Goal: Task Accomplishment & Management: Manage account settings

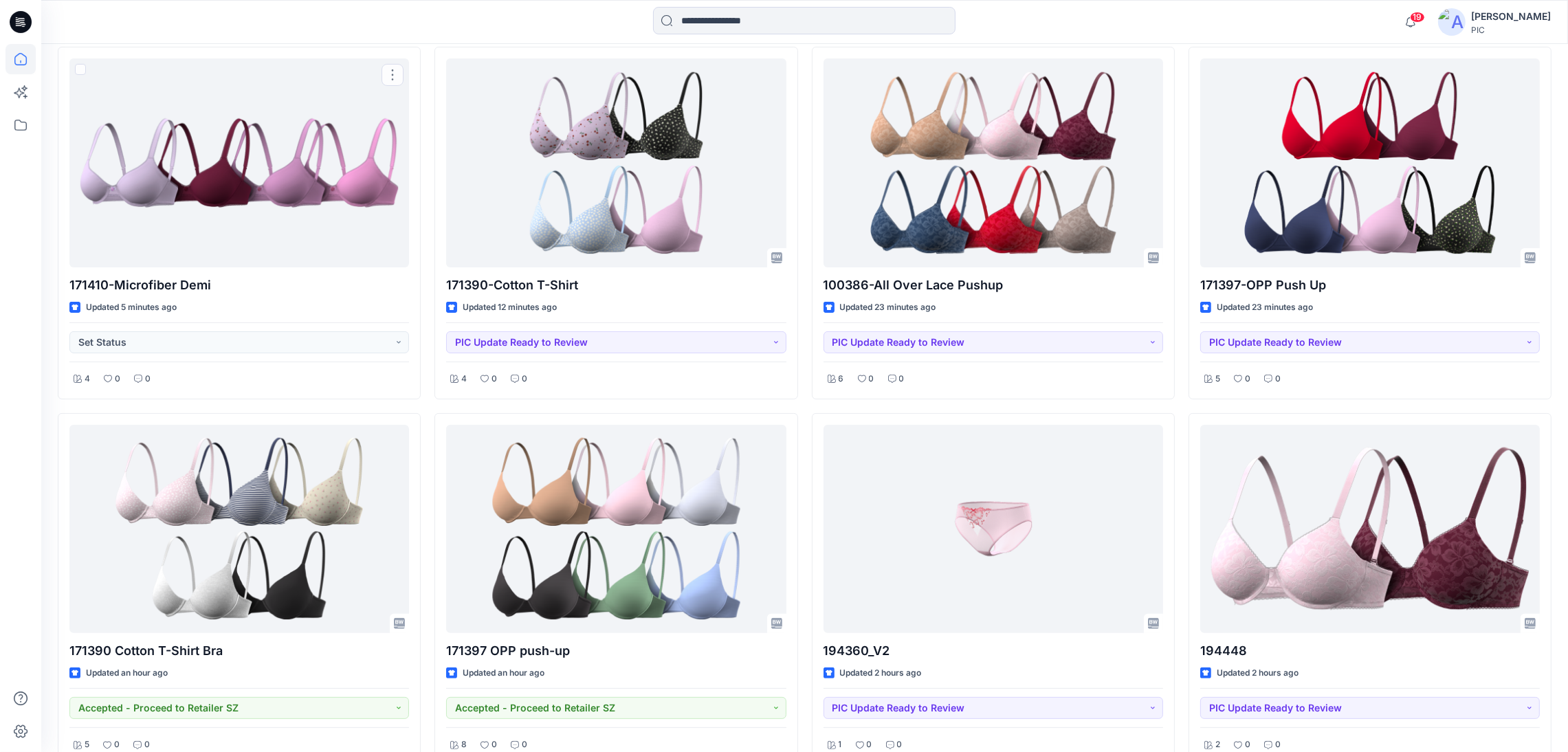
scroll to position [481, 0]
click at [17, 120] on icon at bounding box center [21, 125] width 30 height 30
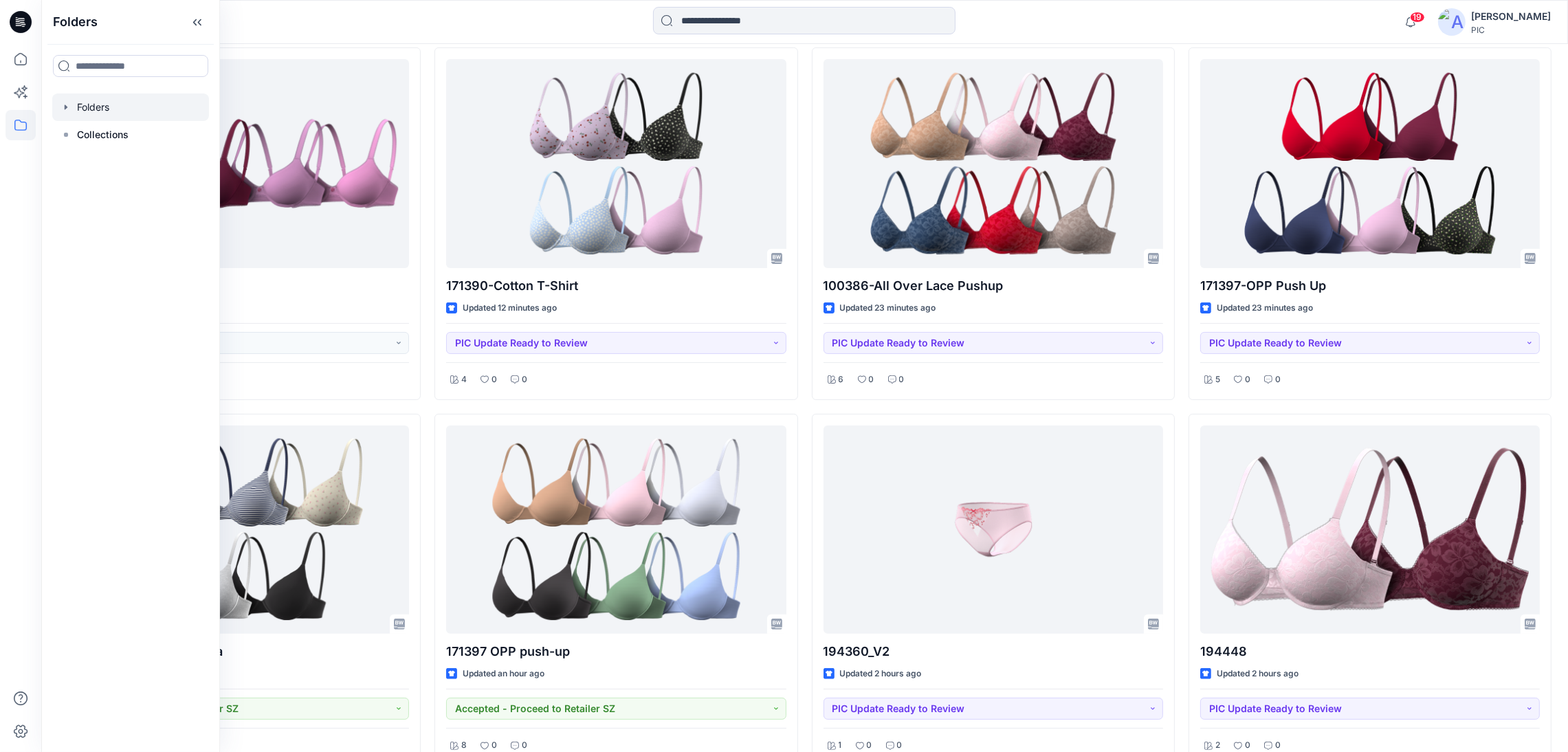
click at [91, 110] on div at bounding box center [130, 107] width 157 height 27
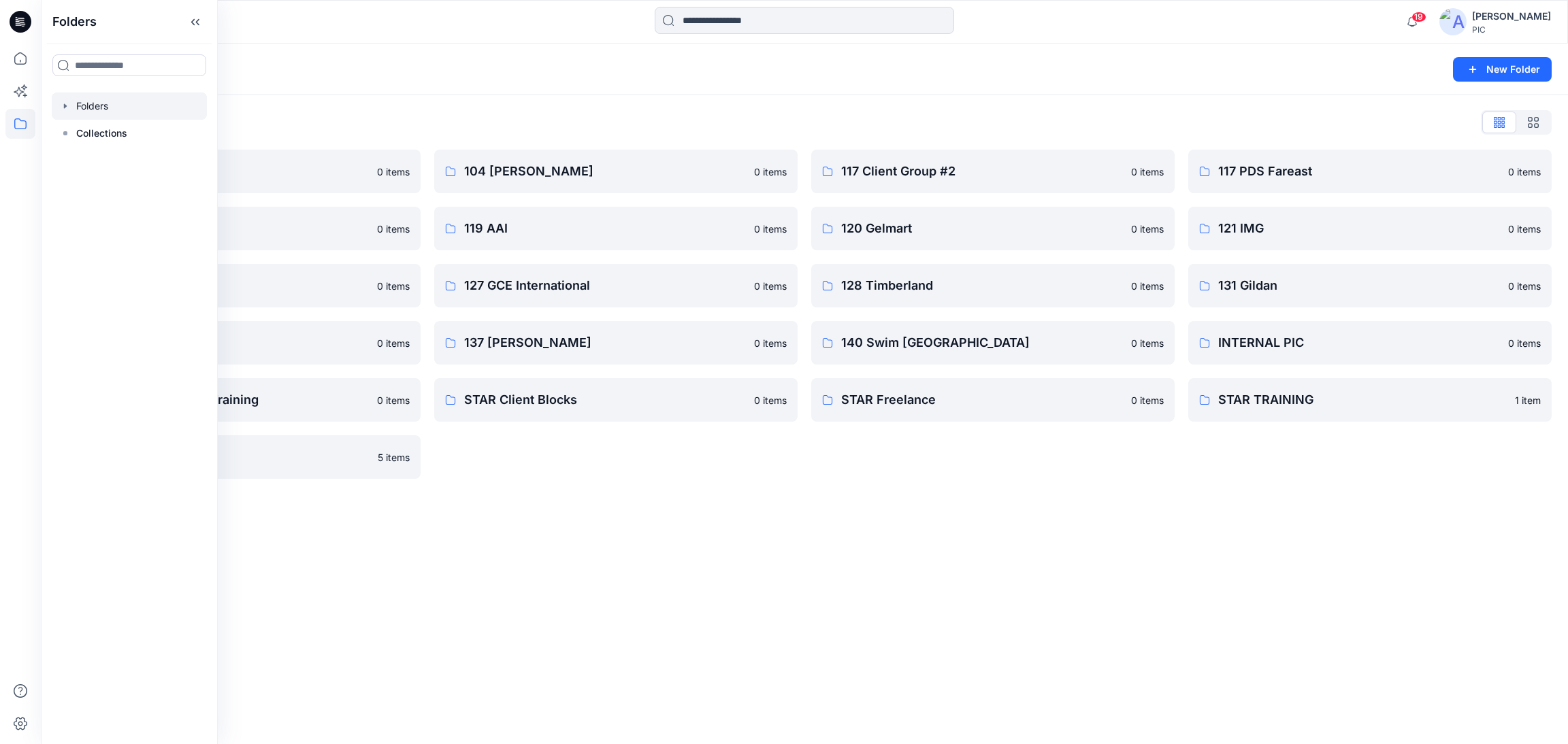
click at [1034, 613] on div "Folders New Folder Folders List 103 HIS International 0 items 118 Add Black 0 i…" at bounding box center [805, 394] width 1528 height 700
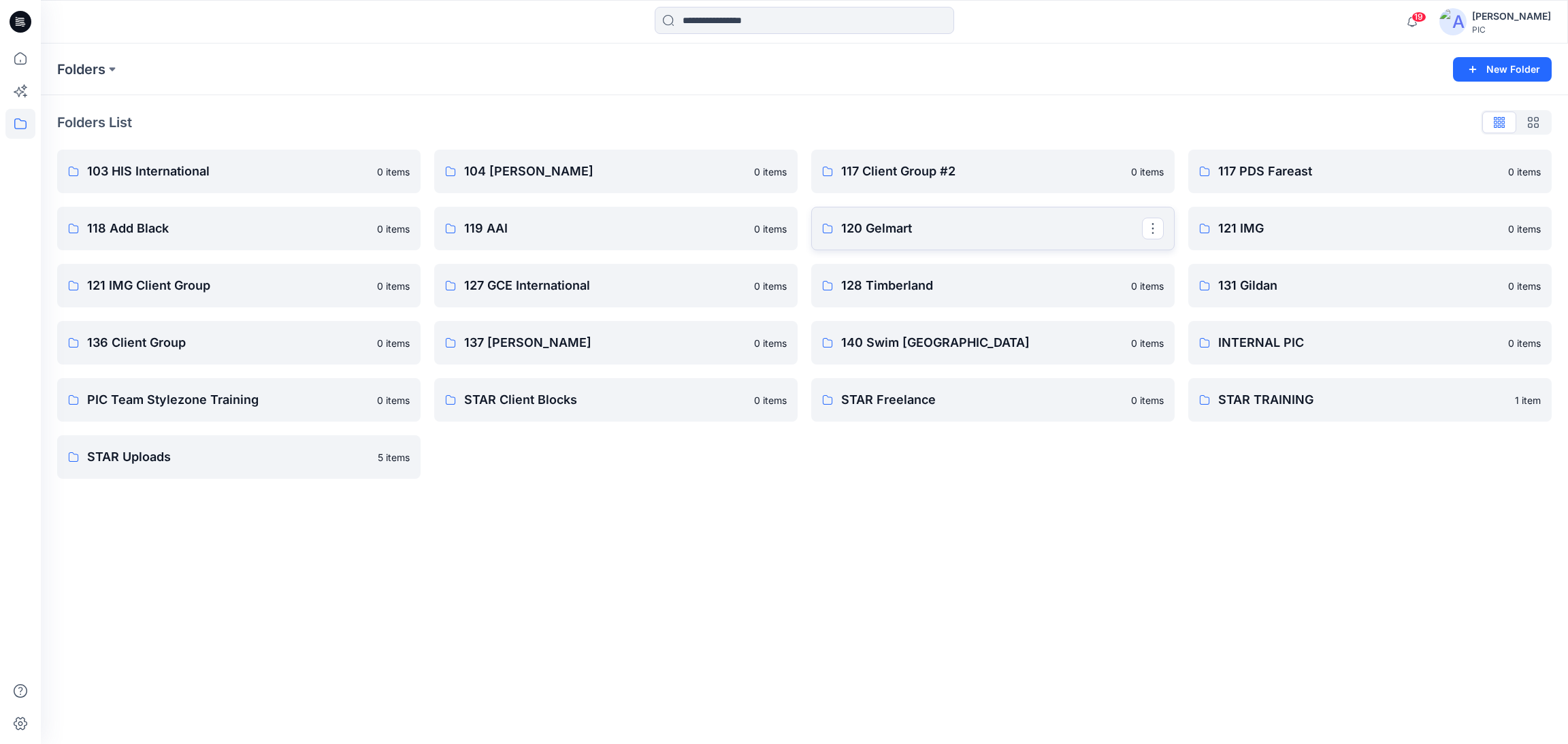
click at [939, 216] on link "120 Gelmart" at bounding box center [992, 228] width 364 height 44
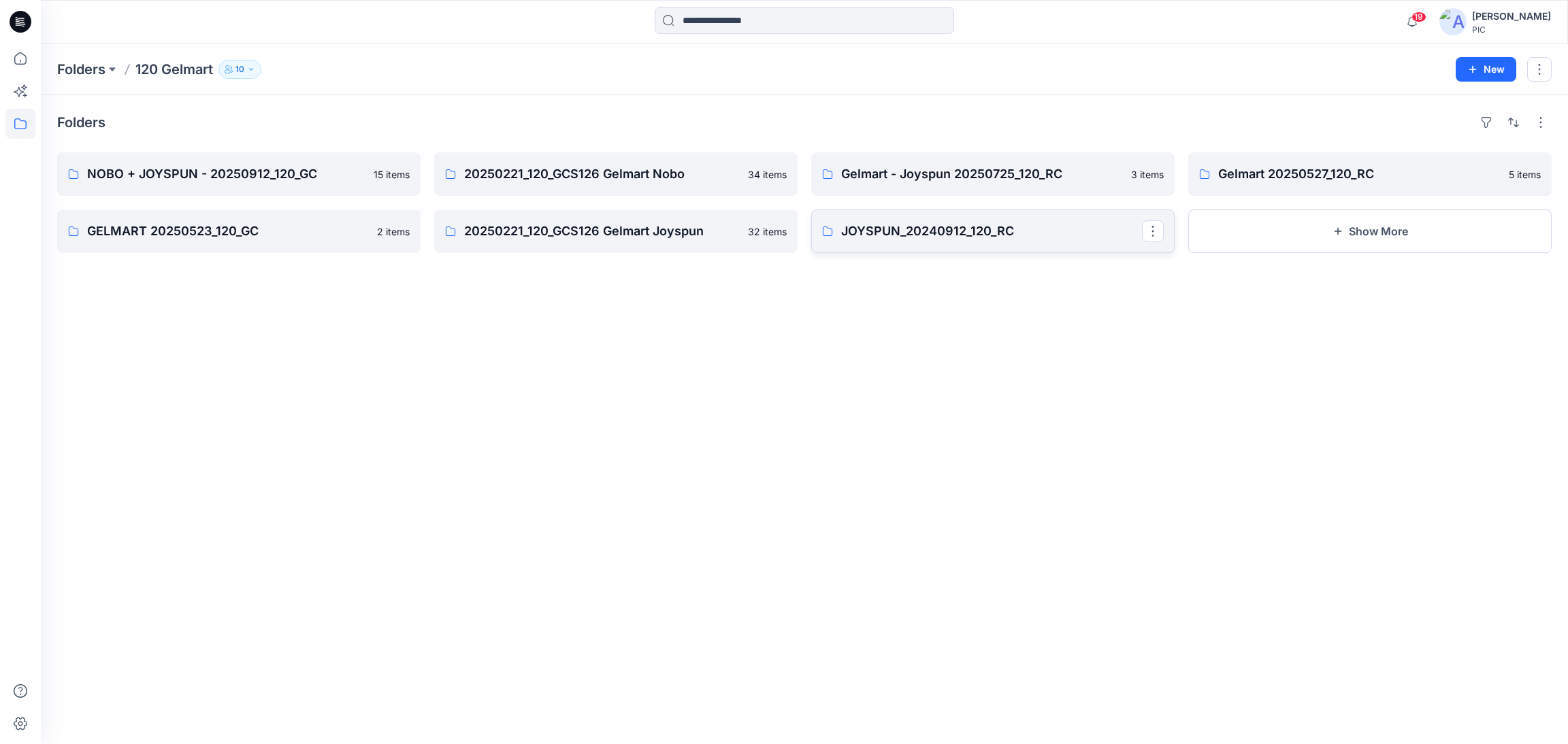
click at [967, 235] on p "JOYSPUN_20240912_120_RC" at bounding box center [992, 231] width 301 height 19
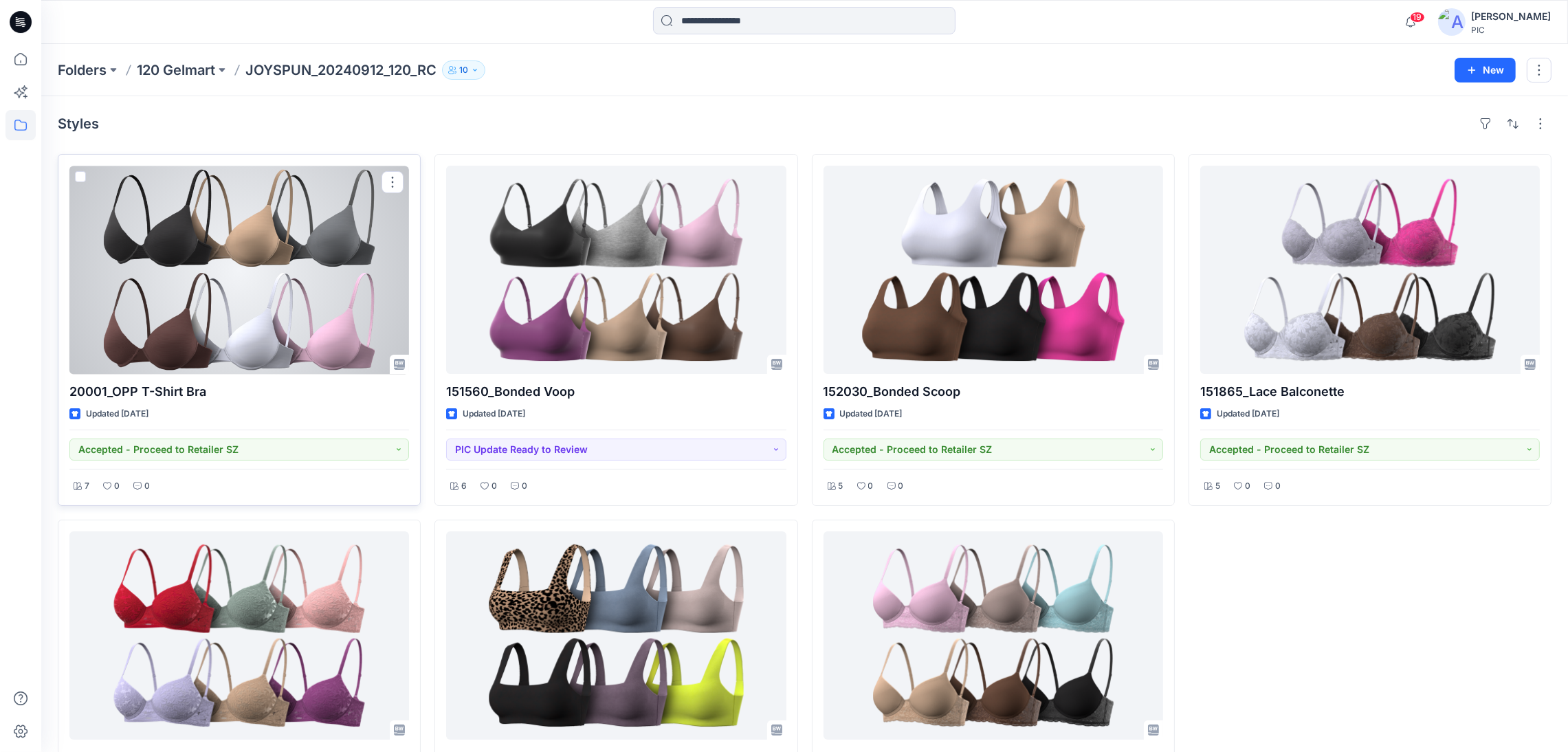
click at [277, 397] on p "20001_OPP T-Shirt Bra" at bounding box center [239, 392] width 339 height 19
click at [265, 289] on div at bounding box center [239, 270] width 339 height 208
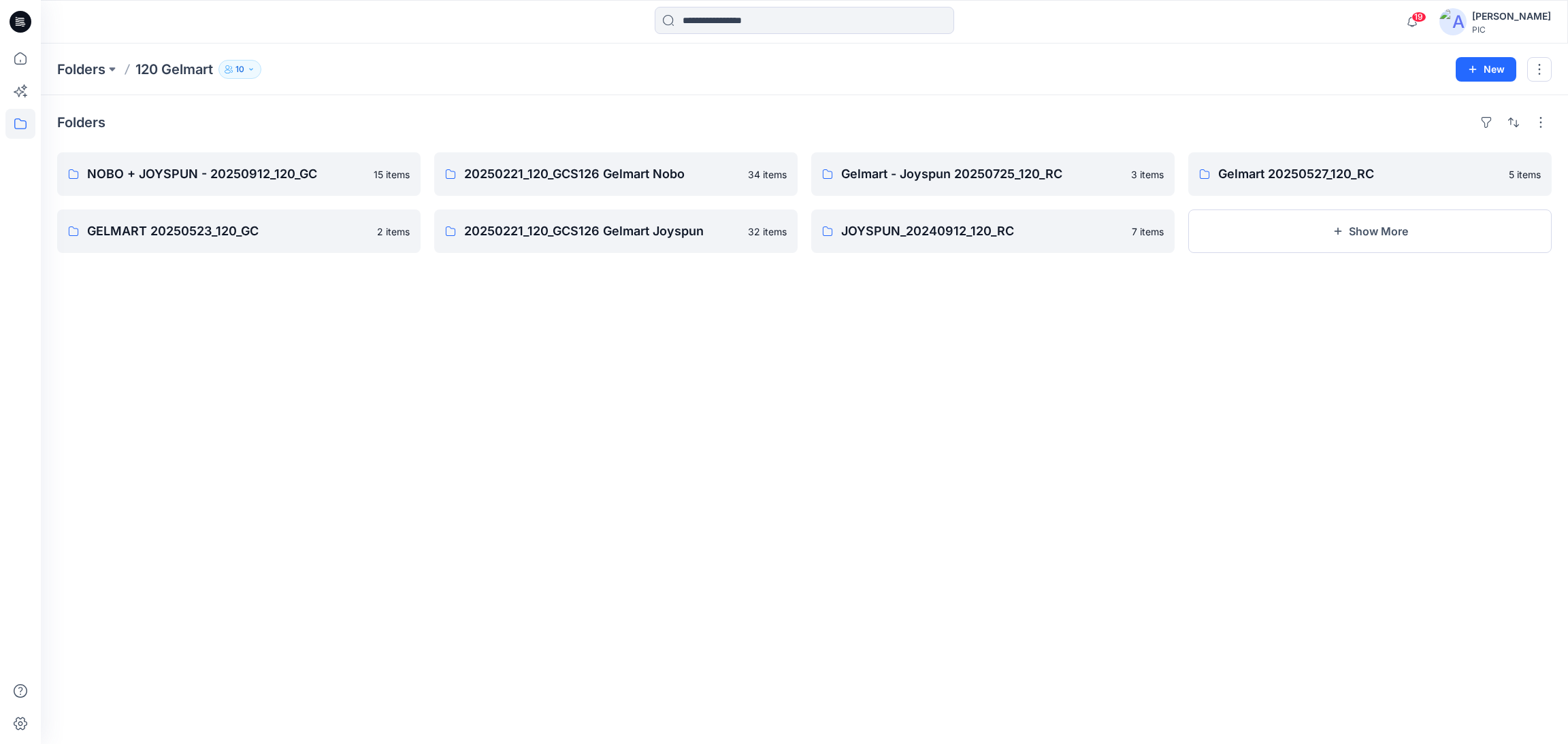
click at [1004, 414] on div "Folders NOBO + JOYSPUN - 20250912_120_GC 15 items GELMART 20250523_120_GC 2 ite…" at bounding box center [805, 419] width 1528 height 649
click at [239, 179] on p "NOBO + JOYSPUN - 20250912_120_GC" at bounding box center [238, 174] width 301 height 19
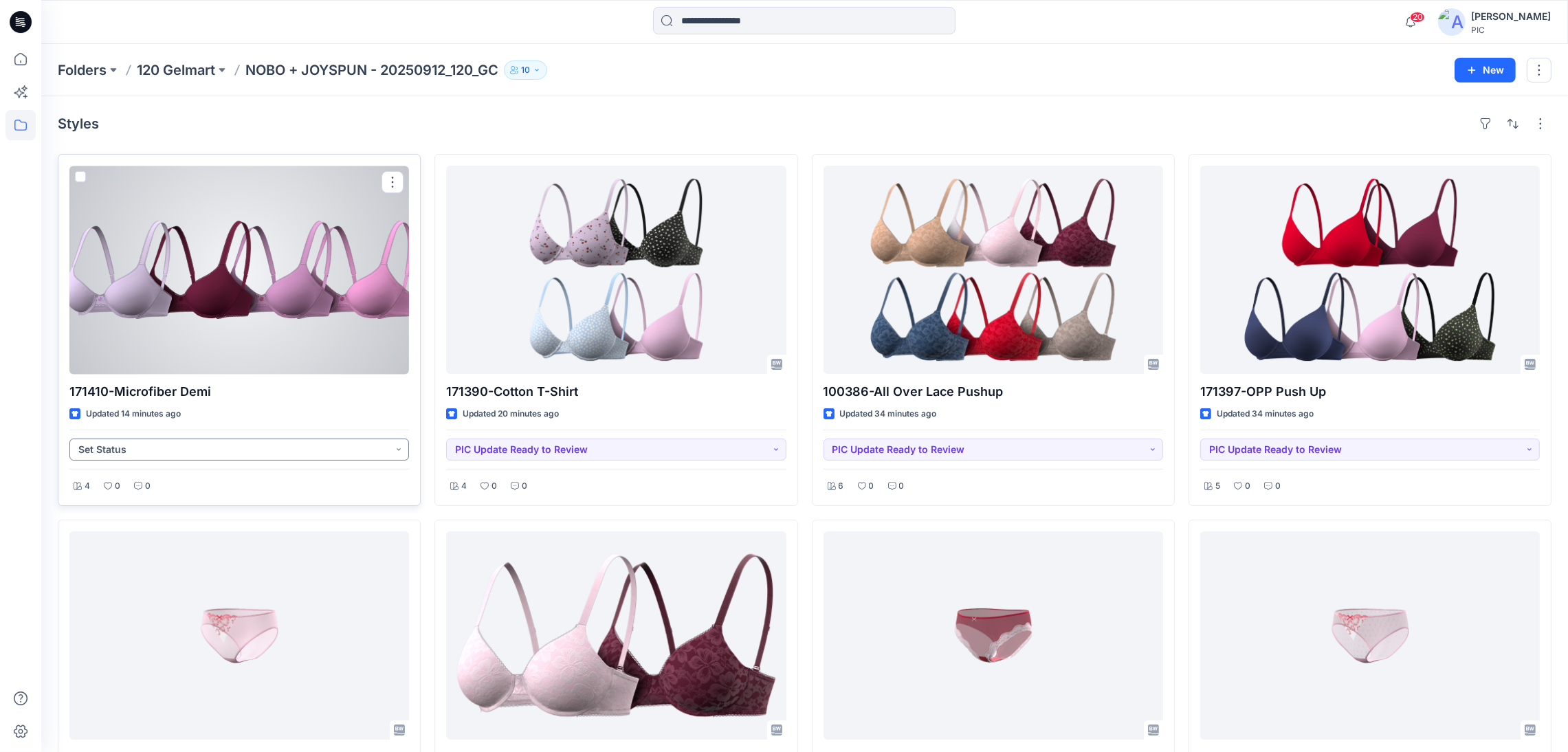
click at [194, 446] on button "Set Status" at bounding box center [239, 449] width 339 height 22
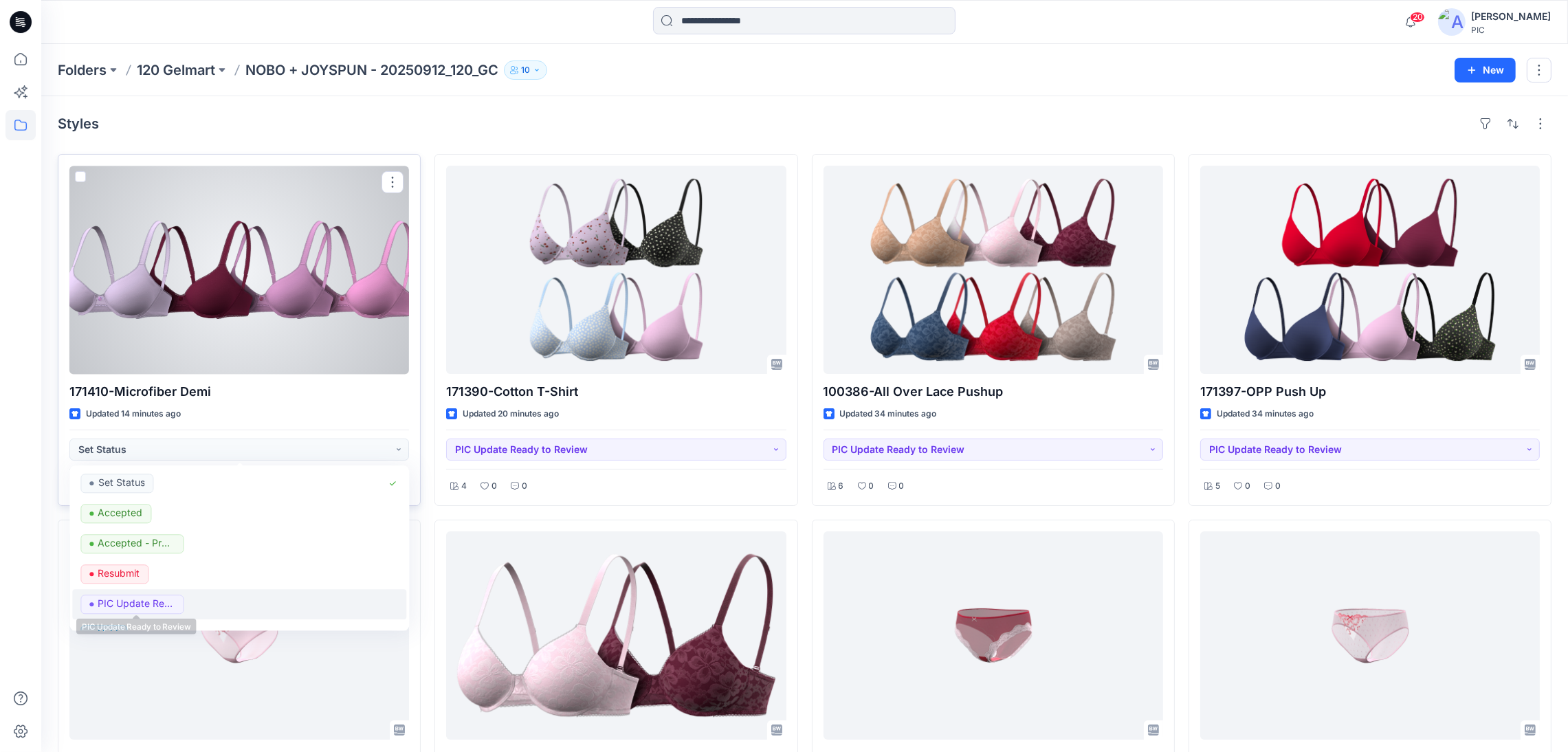
click at [143, 602] on p "PIC Update Ready to Review" at bounding box center [137, 604] width 77 height 18
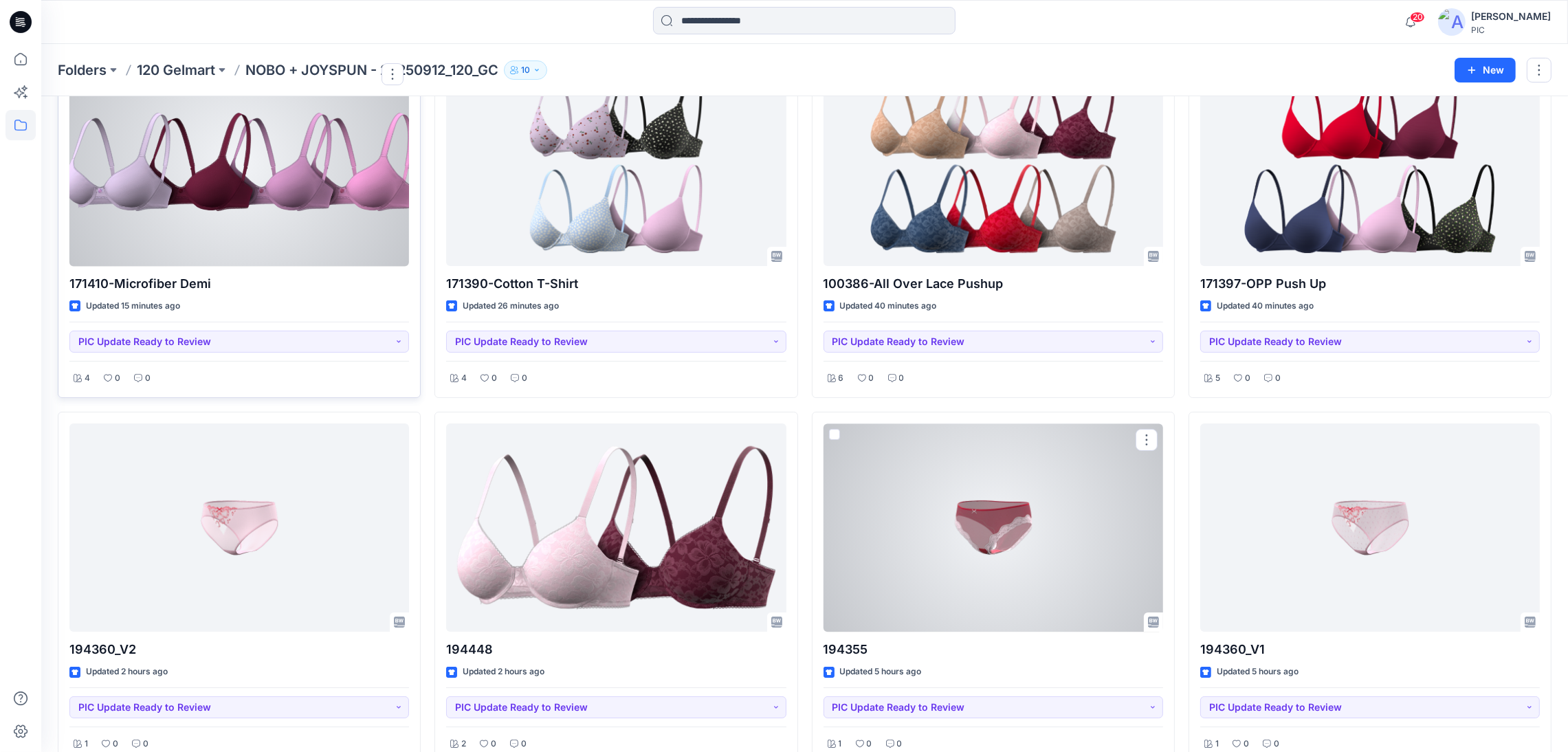
scroll to position [275, 0]
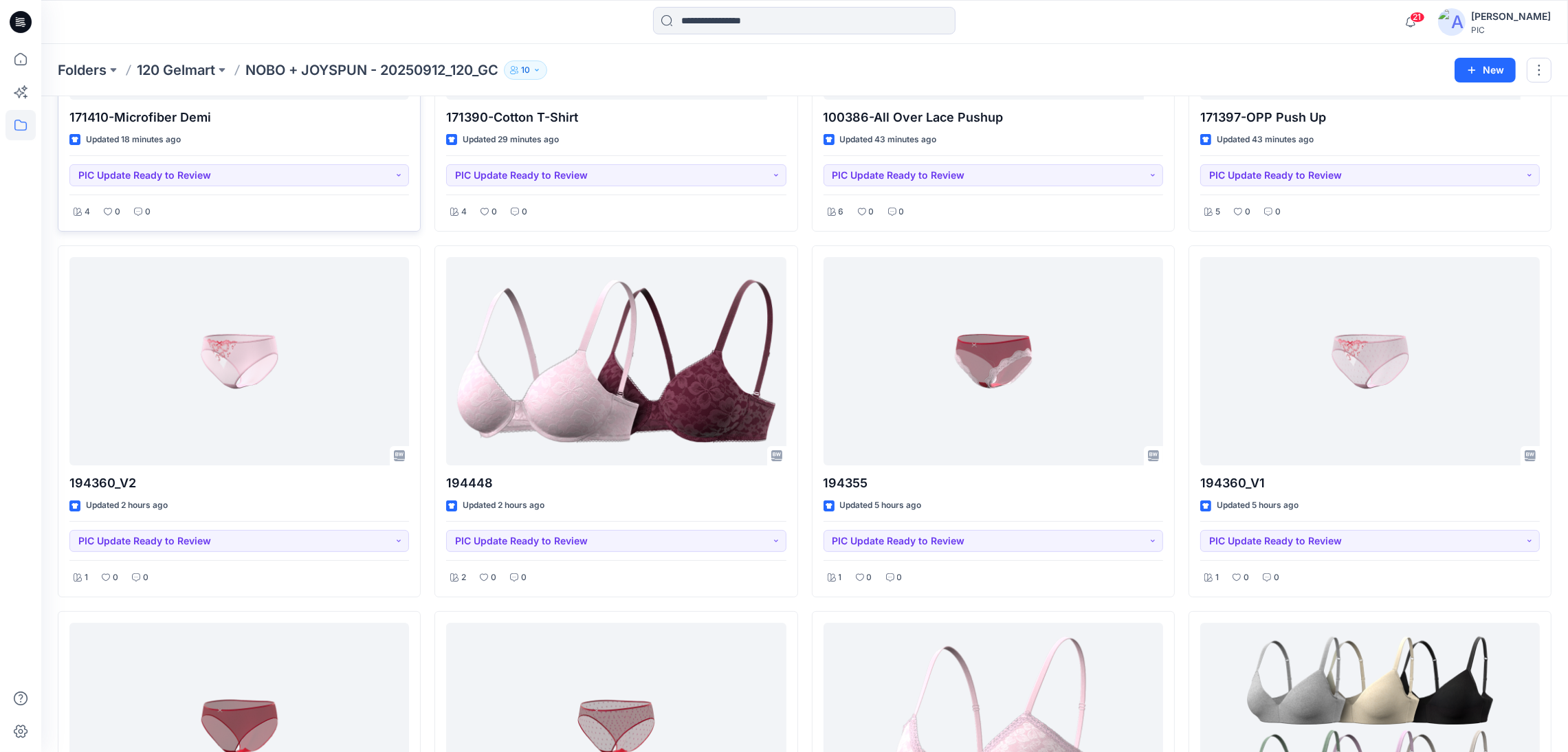
click at [22, 26] on icon at bounding box center [20, 22] width 22 height 22
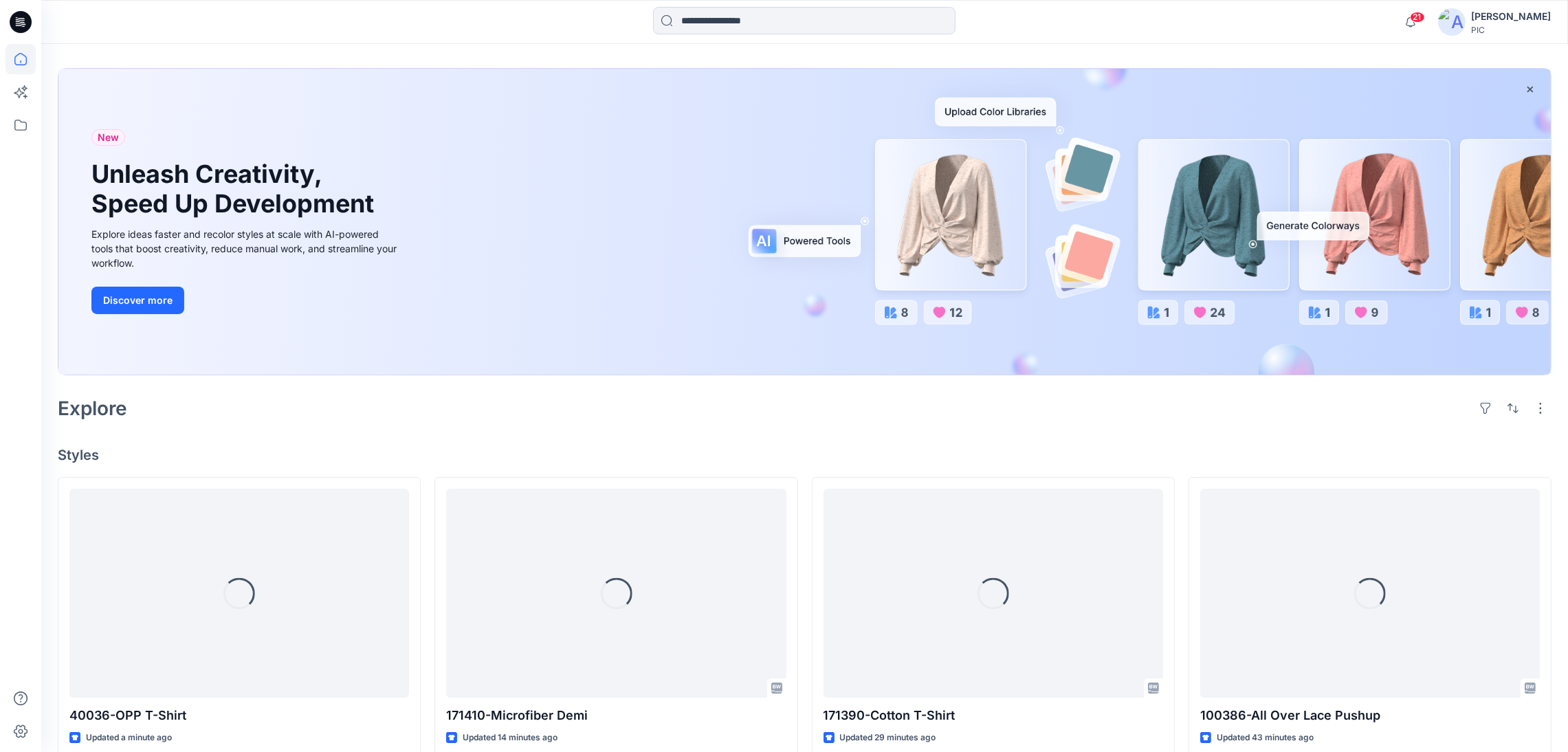
scroll to position [275, 0]
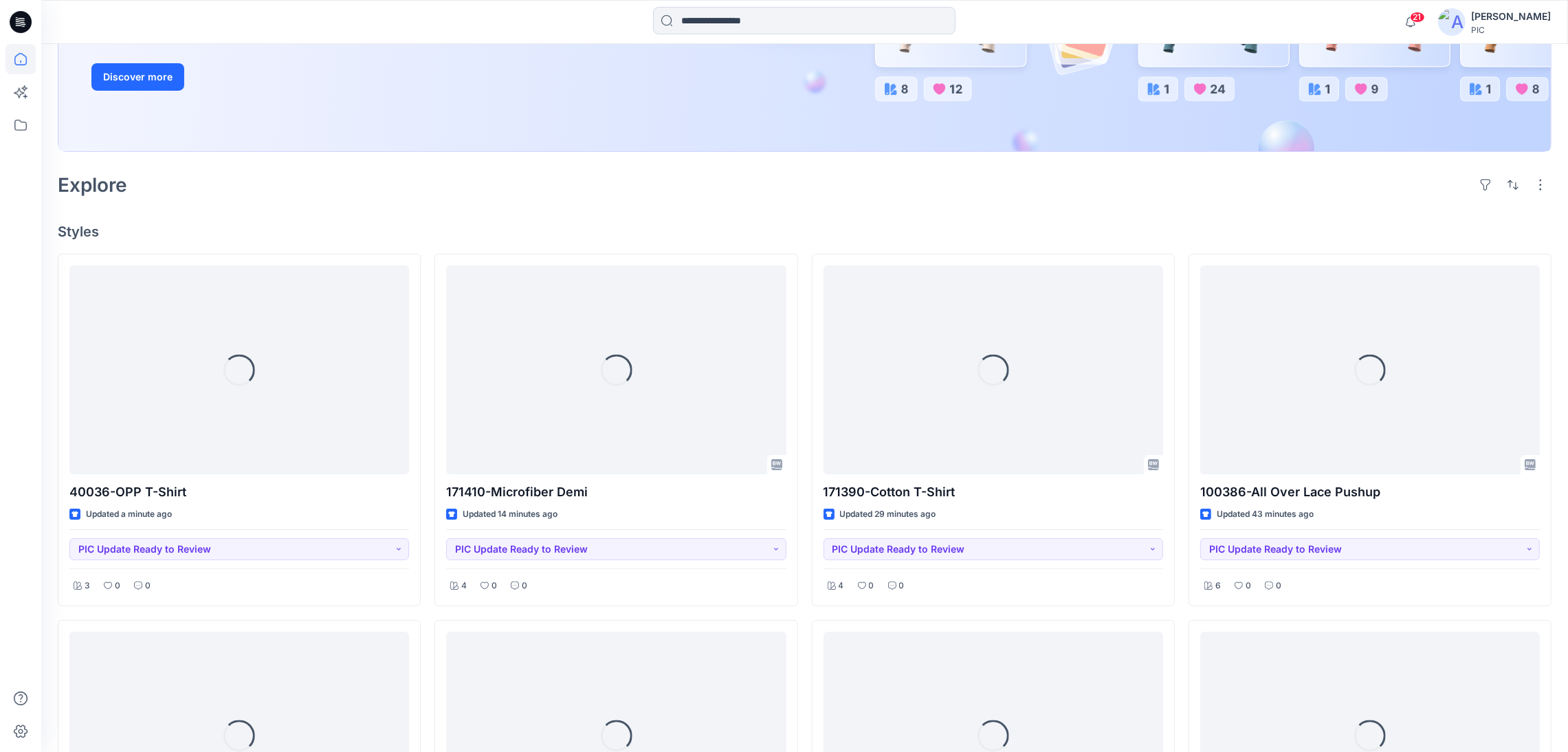
click at [1490, 22] on div "[PERSON_NAME]" at bounding box center [1510, 16] width 80 height 17
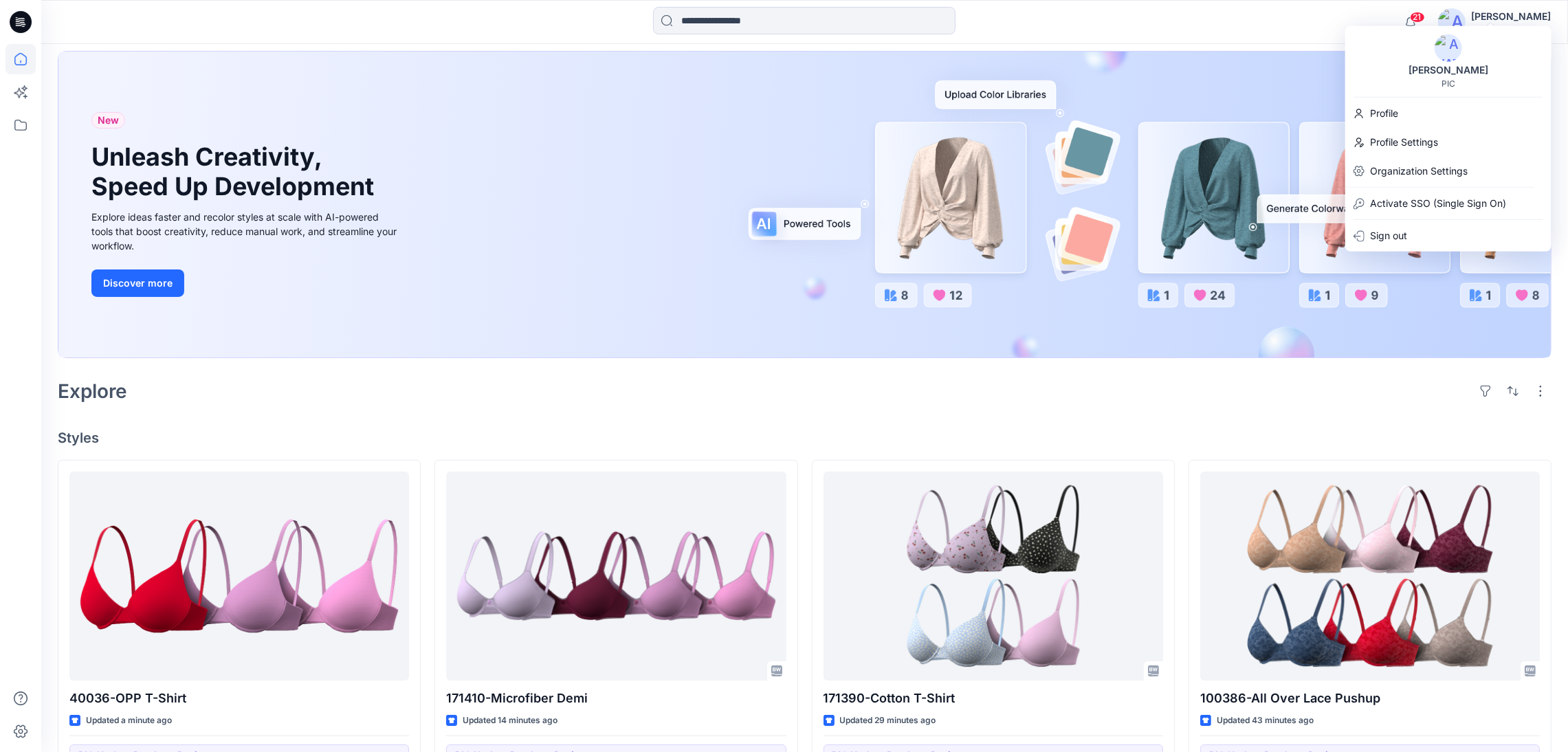
scroll to position [0, 0]
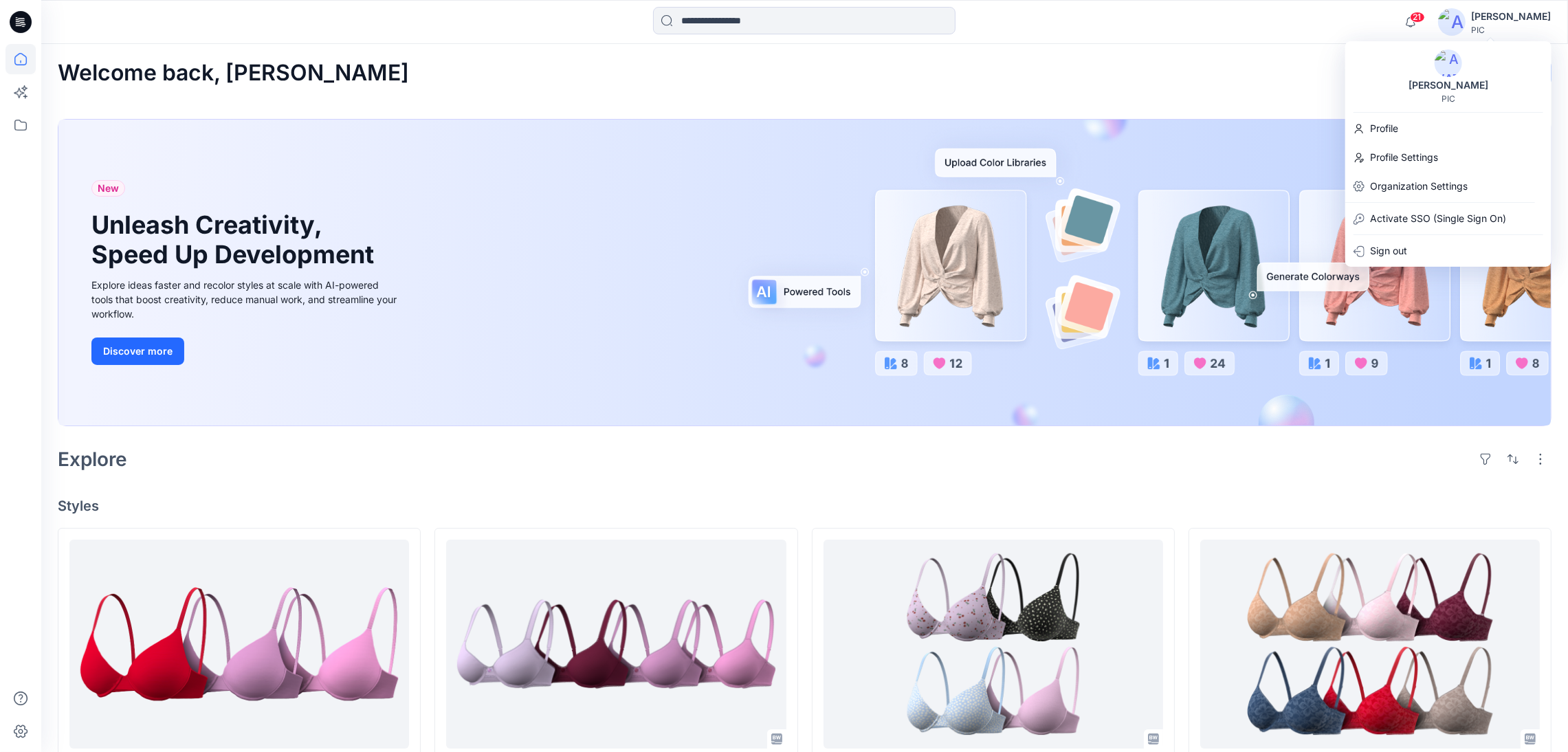
click at [1143, 78] on div "Welcome back, Kapila New" at bounding box center [804, 74] width 1494 height 26
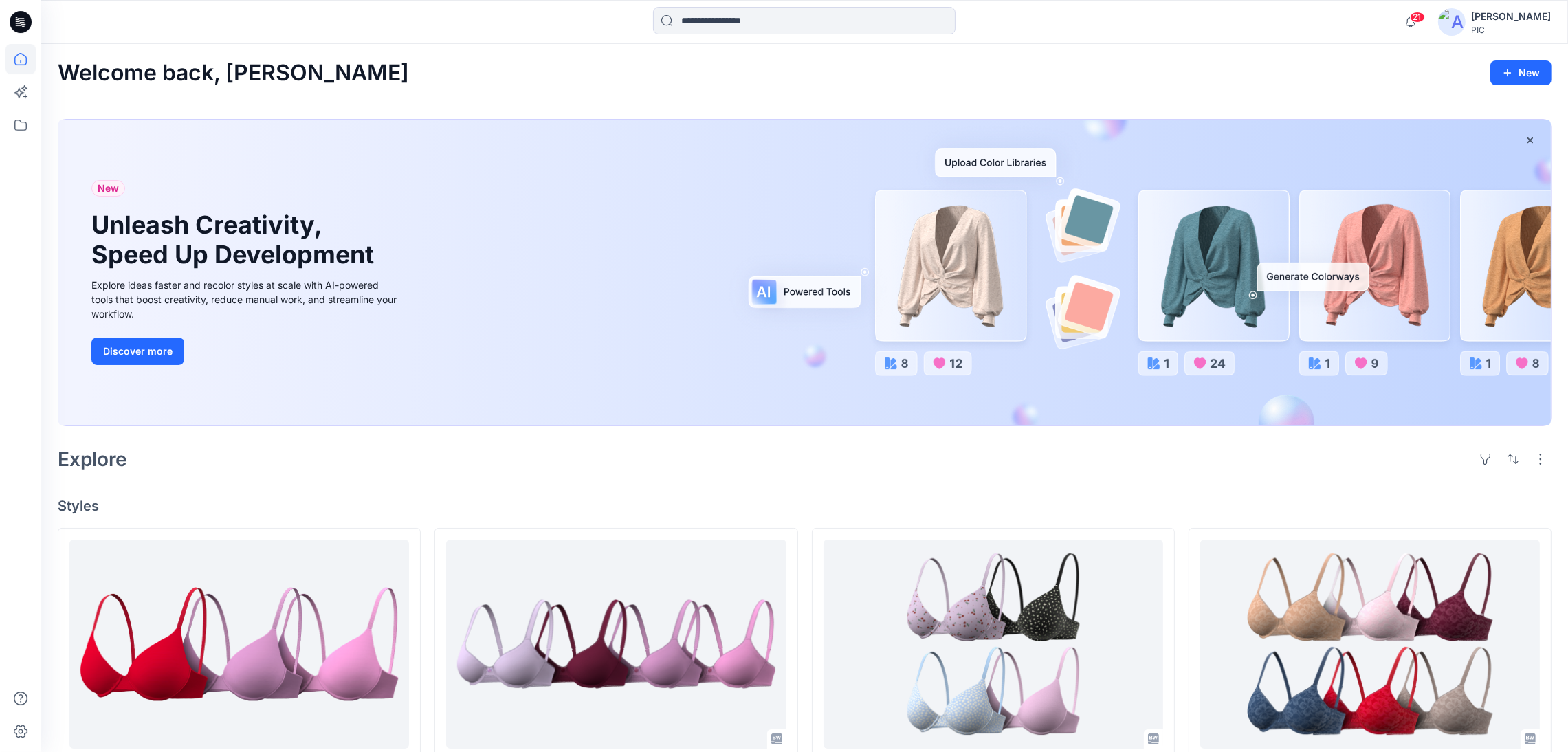
click at [22, 22] on icon at bounding box center [20, 22] width 22 height 22
click at [1486, 29] on div "PIC" at bounding box center [1510, 30] width 80 height 10
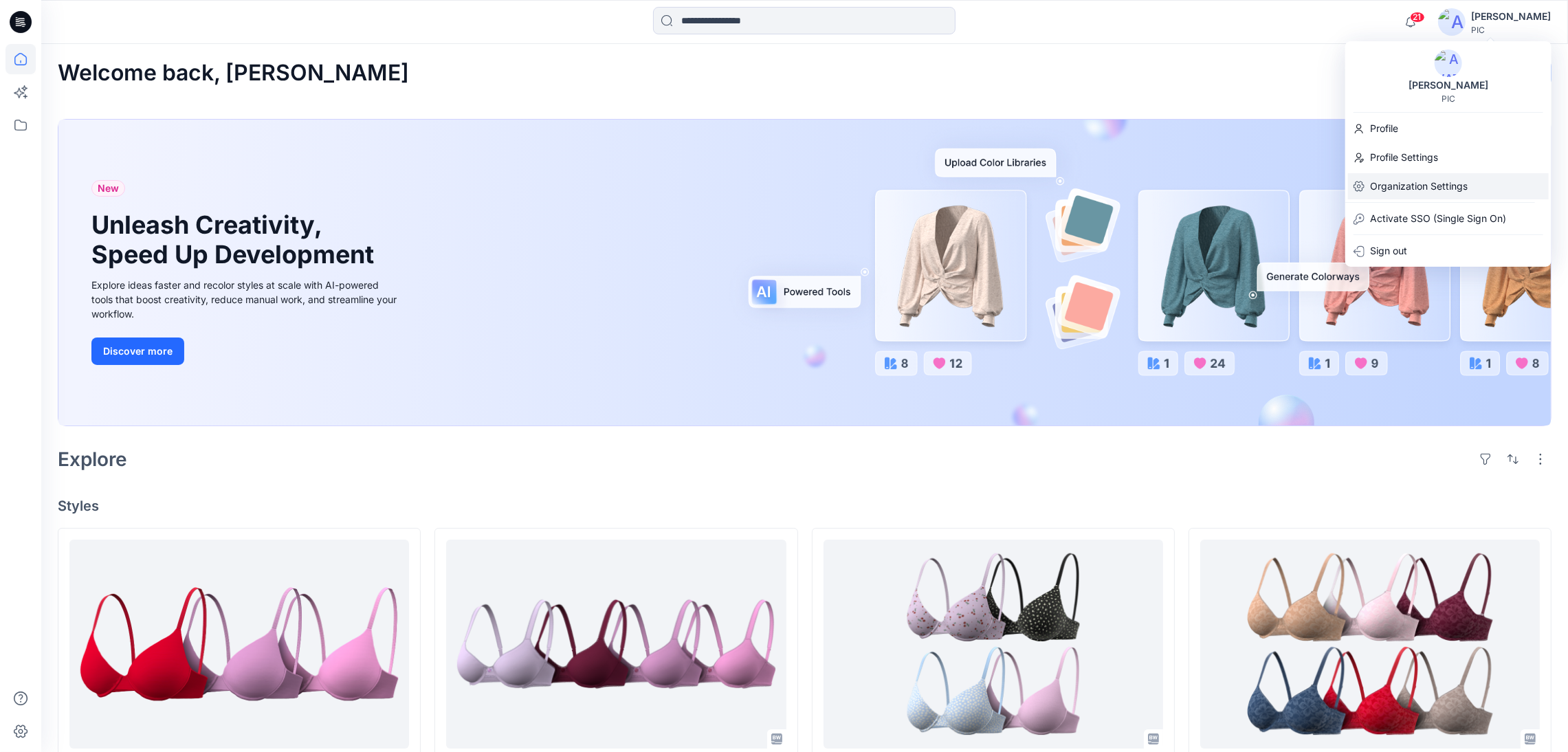
click at [1437, 186] on p "Organization Settings" at bounding box center [1418, 186] width 98 height 26
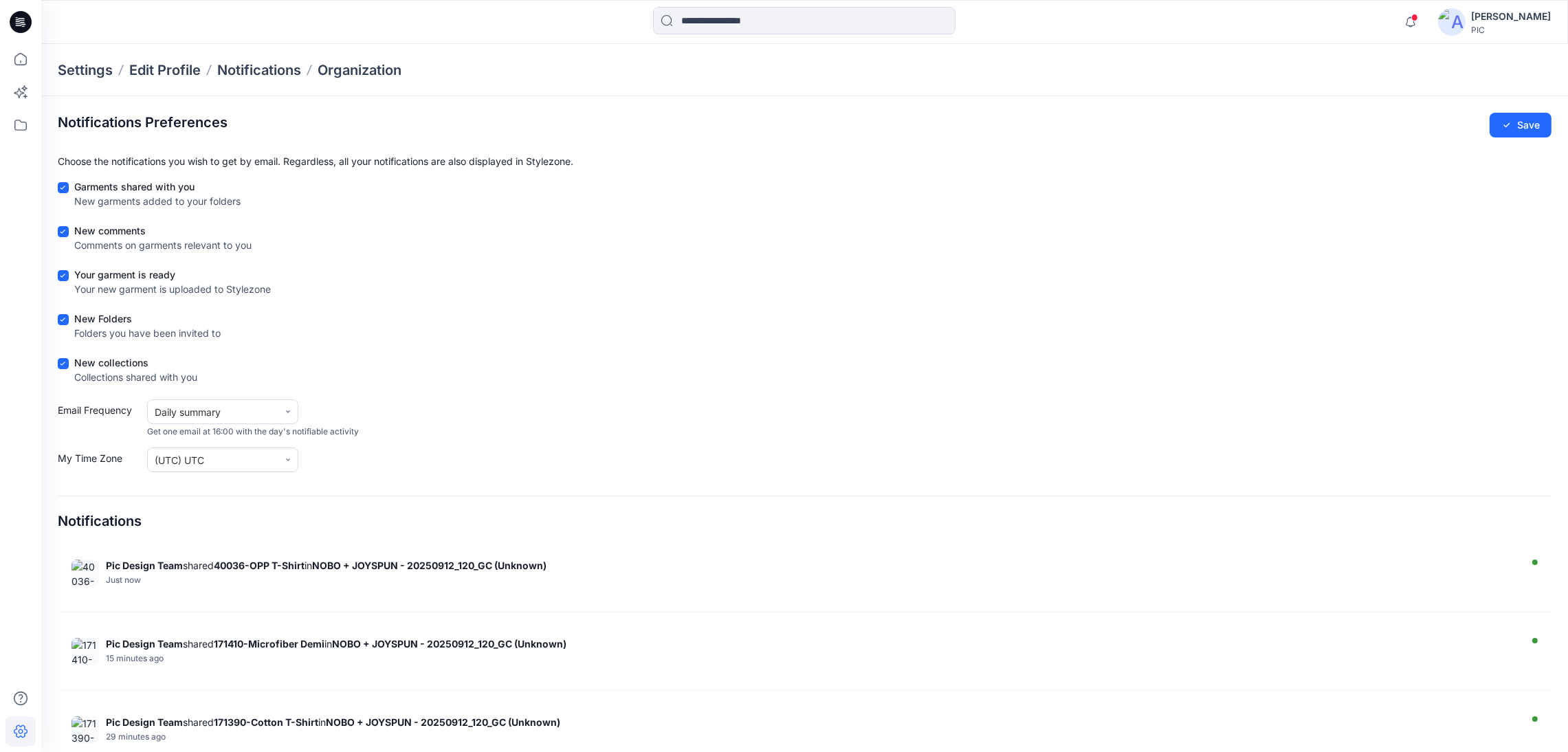
click at [80, 67] on p "Settings" at bounding box center [85, 70] width 55 height 19
click at [154, 71] on p "Edit Profile" at bounding box center [164, 70] width 71 height 19
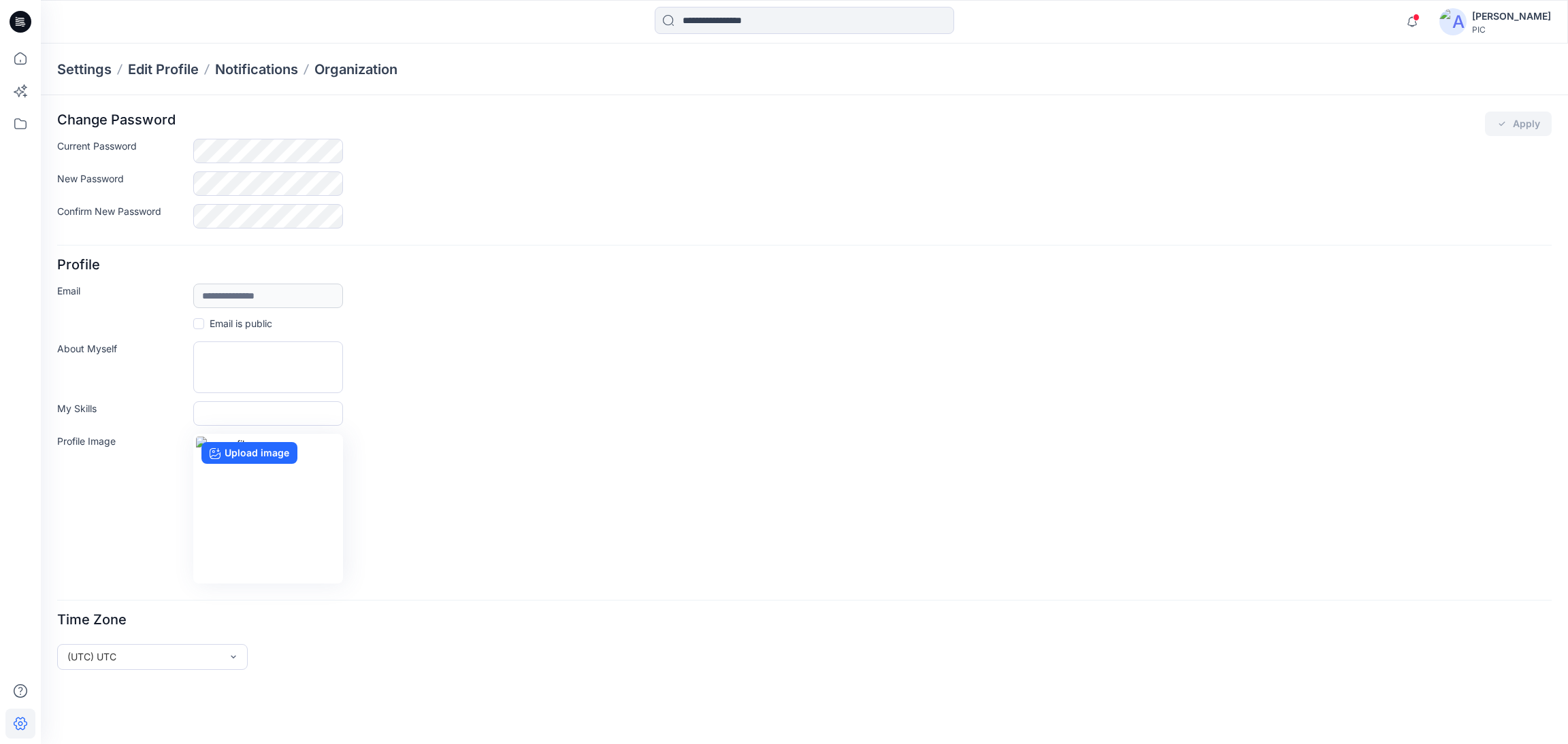
click at [1500, 17] on div "[PERSON_NAME]" at bounding box center [1512, 16] width 79 height 17
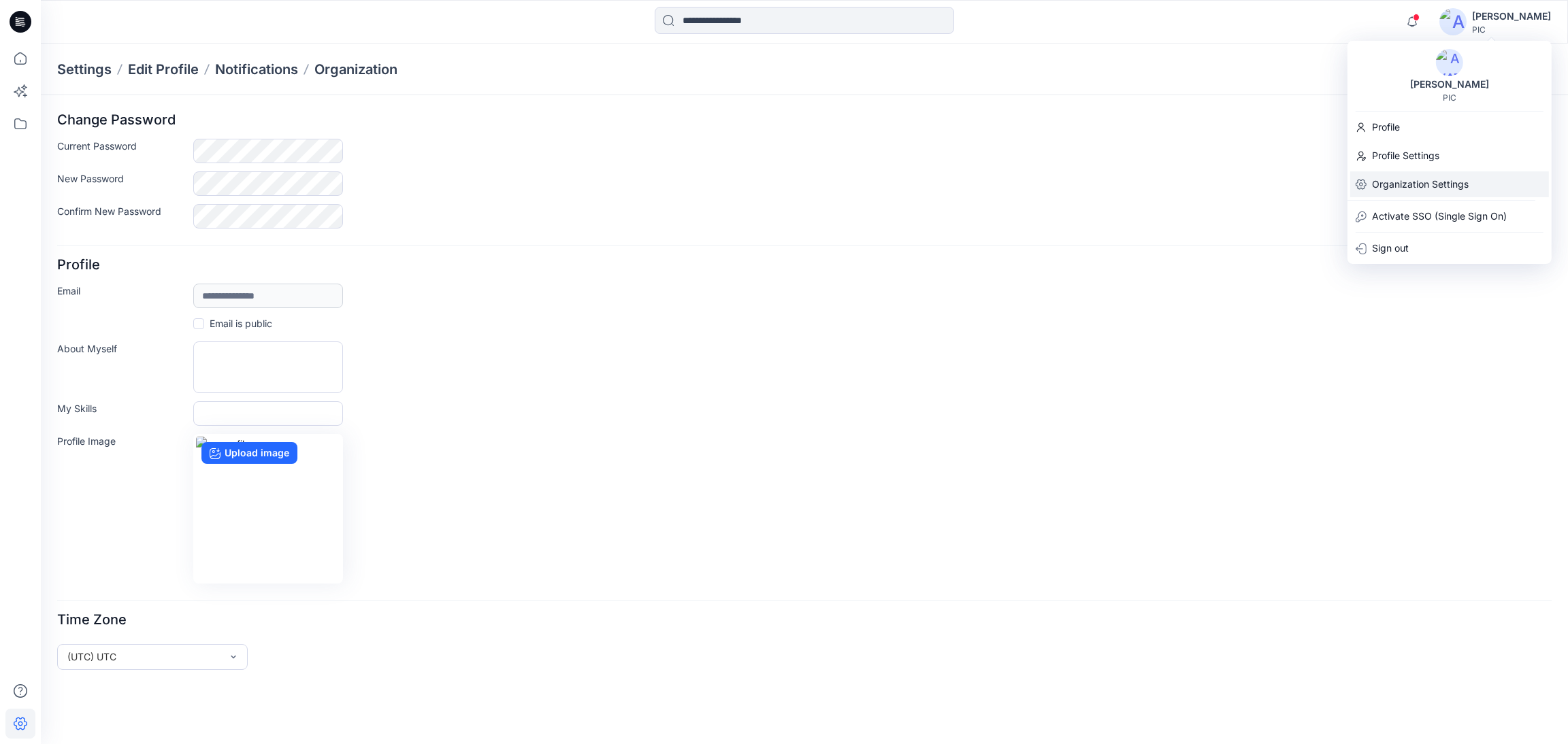
click at [1418, 185] on p "Organization Settings" at bounding box center [1421, 184] width 97 height 26
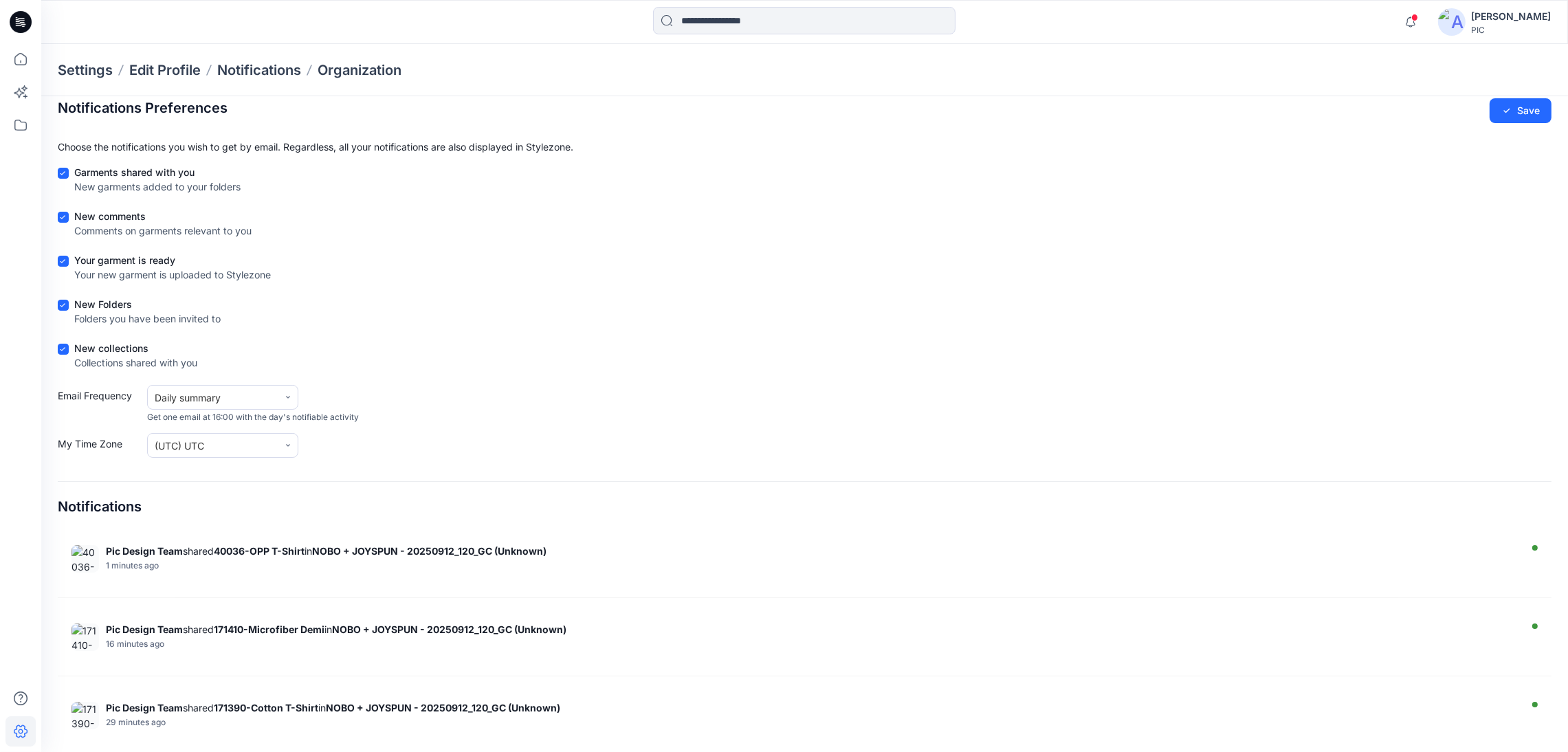
scroll to position [22, 0]
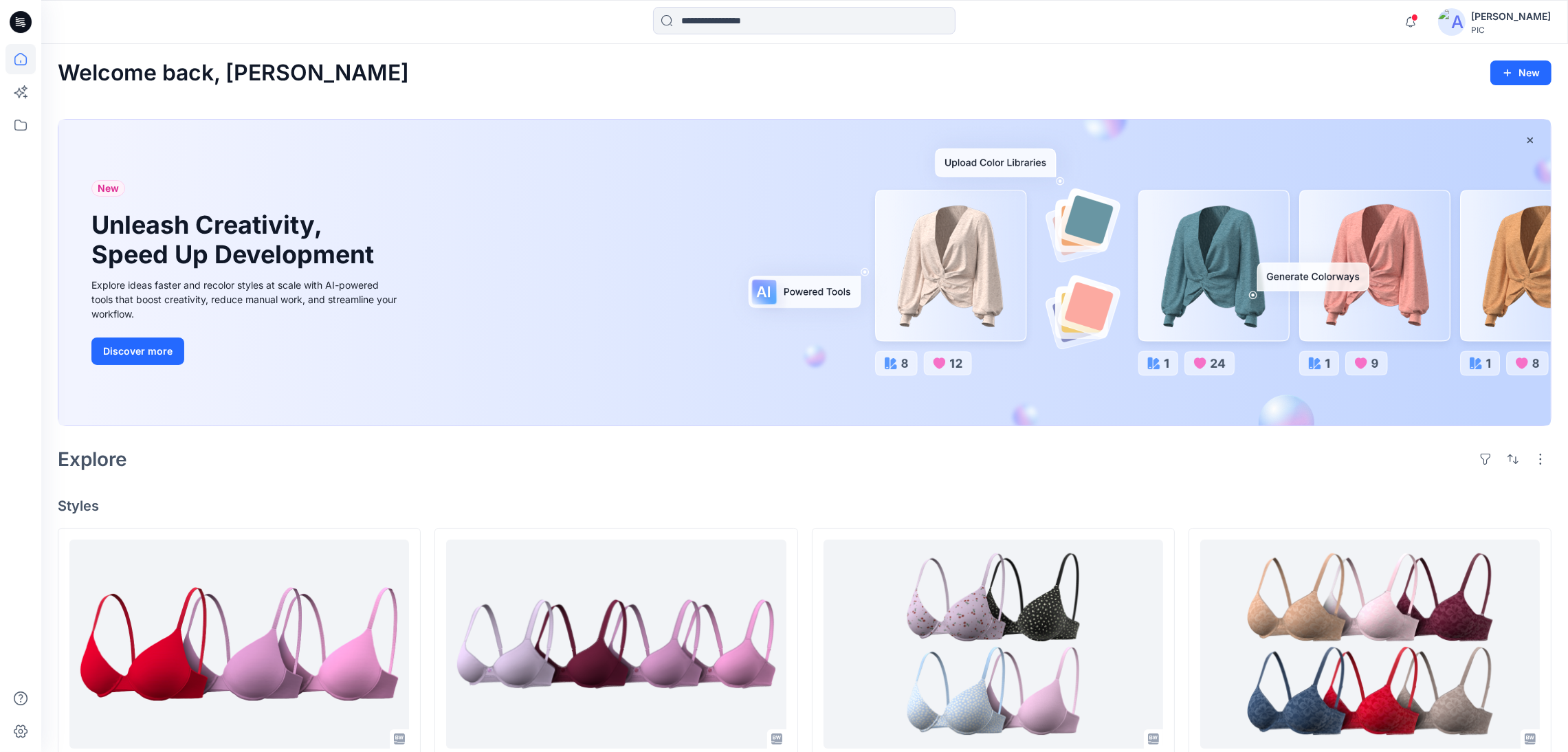
click at [22, 22] on icon at bounding box center [20, 22] width 22 height 22
click at [18, 21] on icon at bounding box center [20, 22] width 22 height 22
click at [14, 93] on icon at bounding box center [18, 93] width 10 height 10
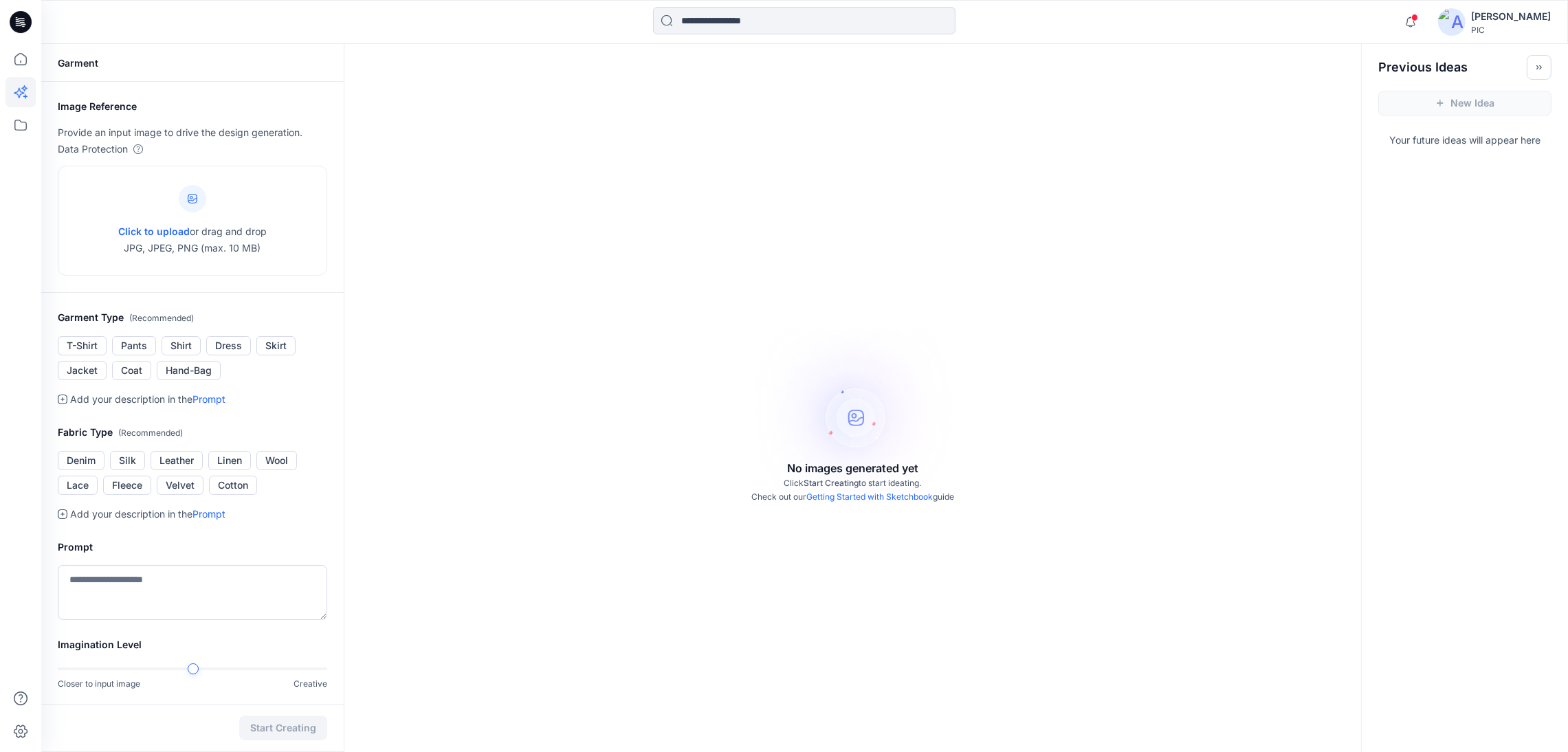
click at [1502, 18] on div "[PERSON_NAME]" at bounding box center [1510, 16] width 80 height 17
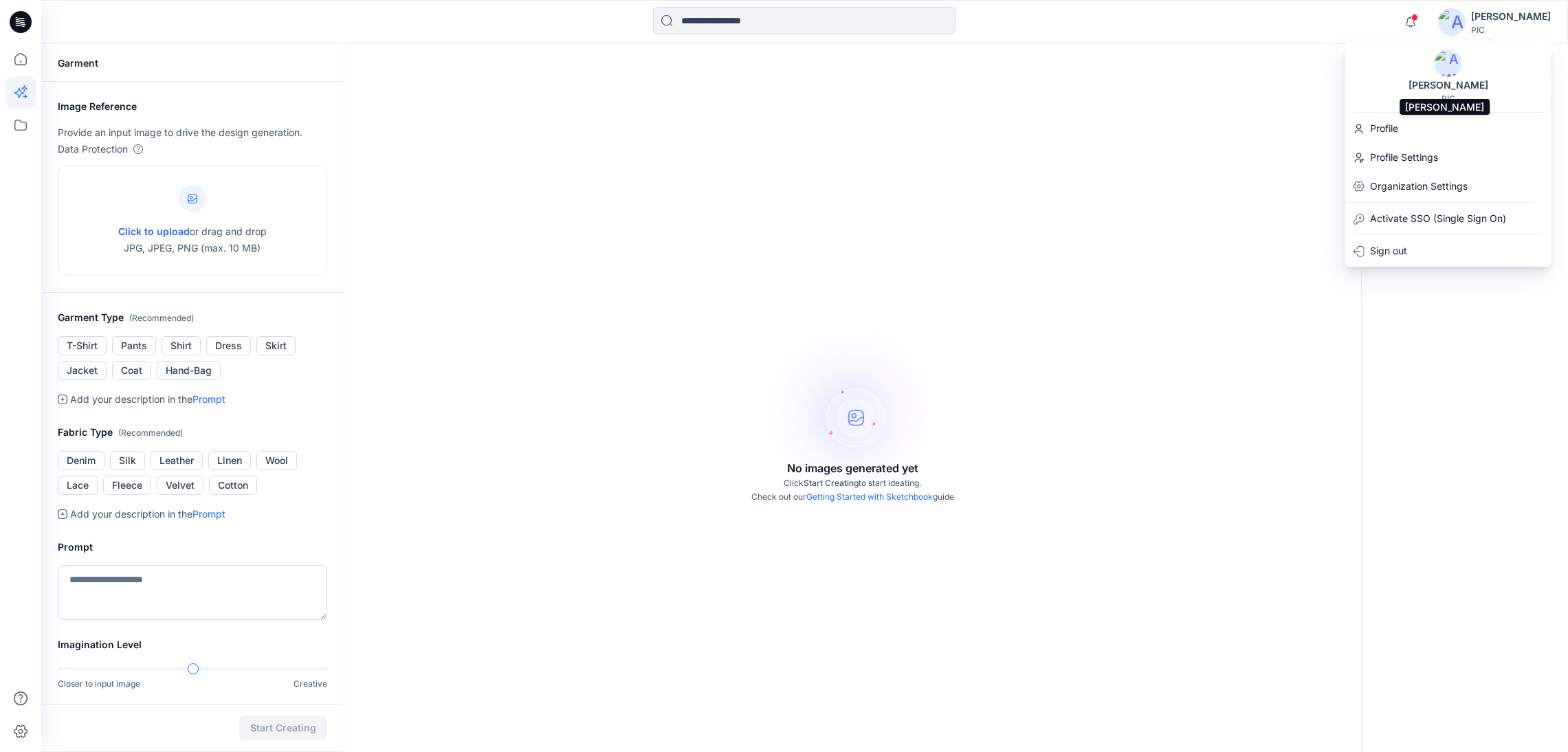
click at [1466, 87] on div "[PERSON_NAME]" at bounding box center [1448, 85] width 96 height 17
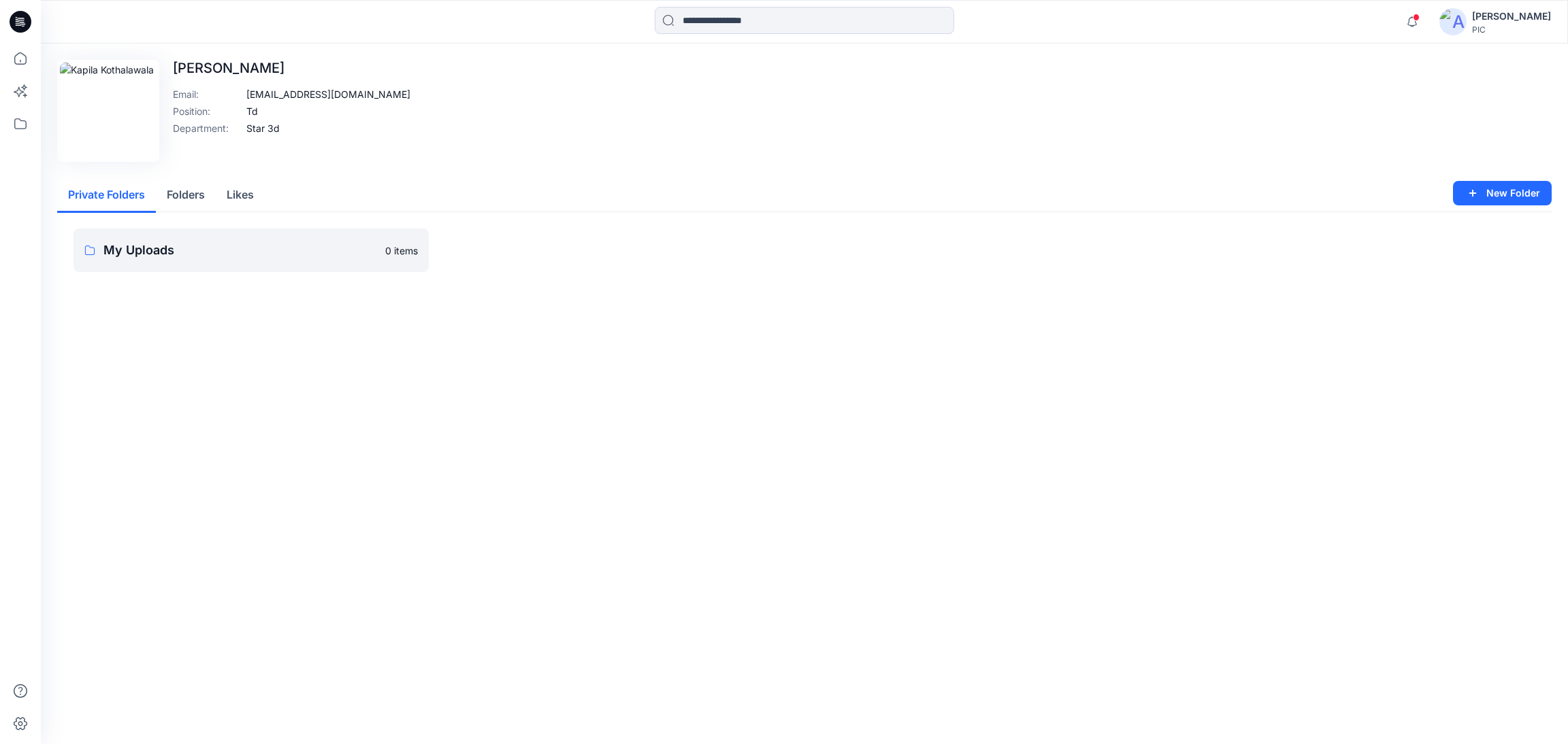
click at [1500, 21] on div "[PERSON_NAME]" at bounding box center [1512, 16] width 79 height 17
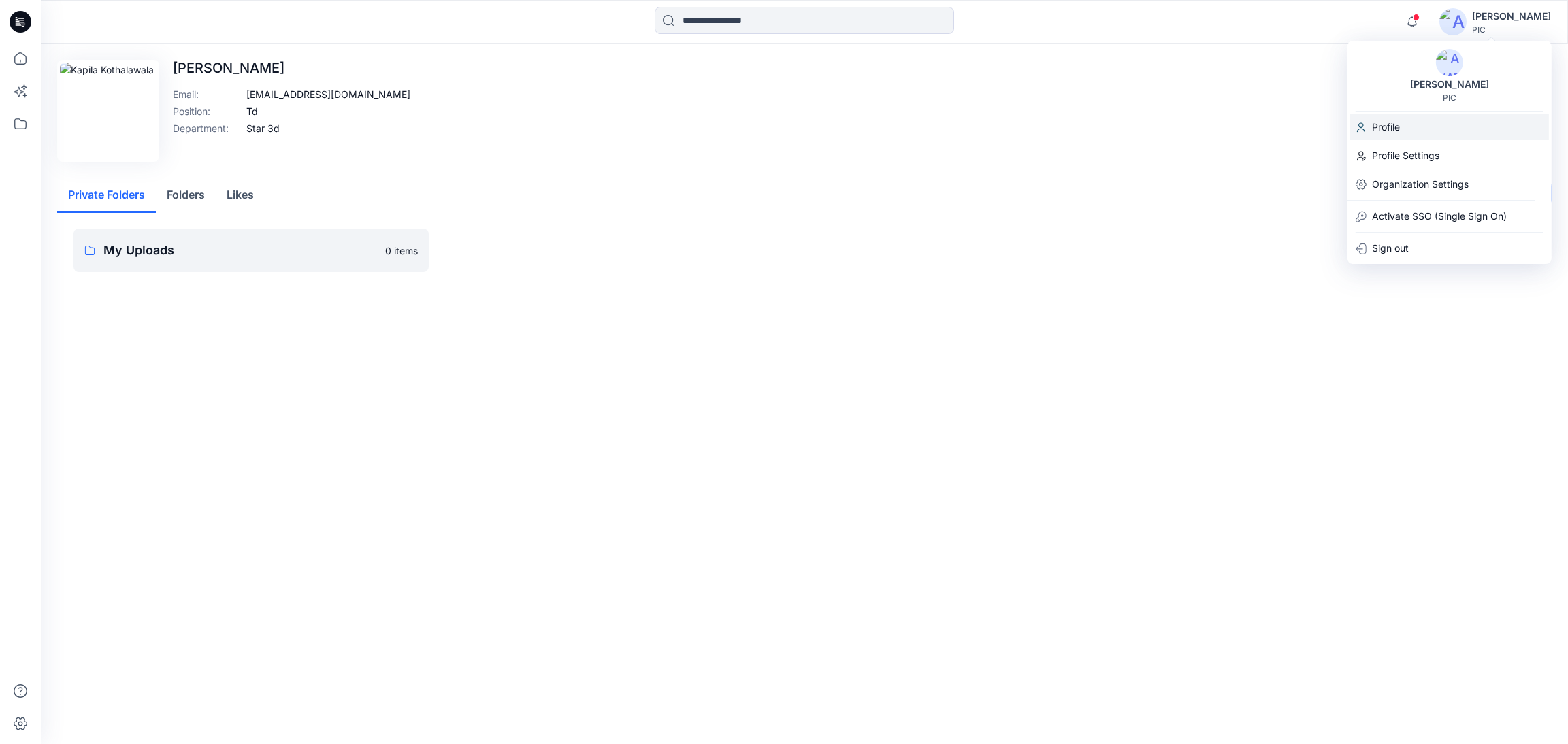
click at [1395, 130] on p "Profile" at bounding box center [1386, 127] width 28 height 26
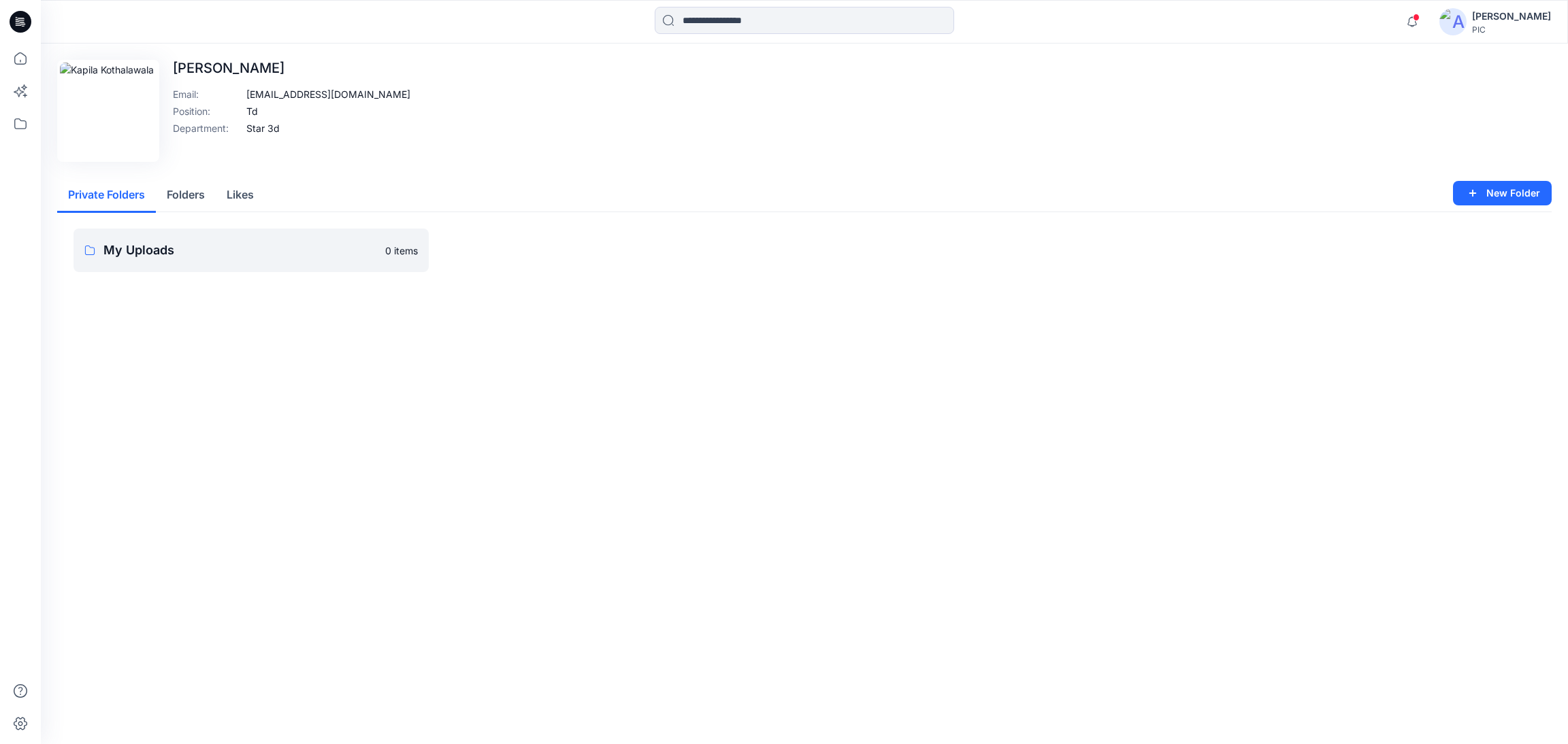
click at [1483, 32] on div "PIC" at bounding box center [1512, 29] width 79 height 10
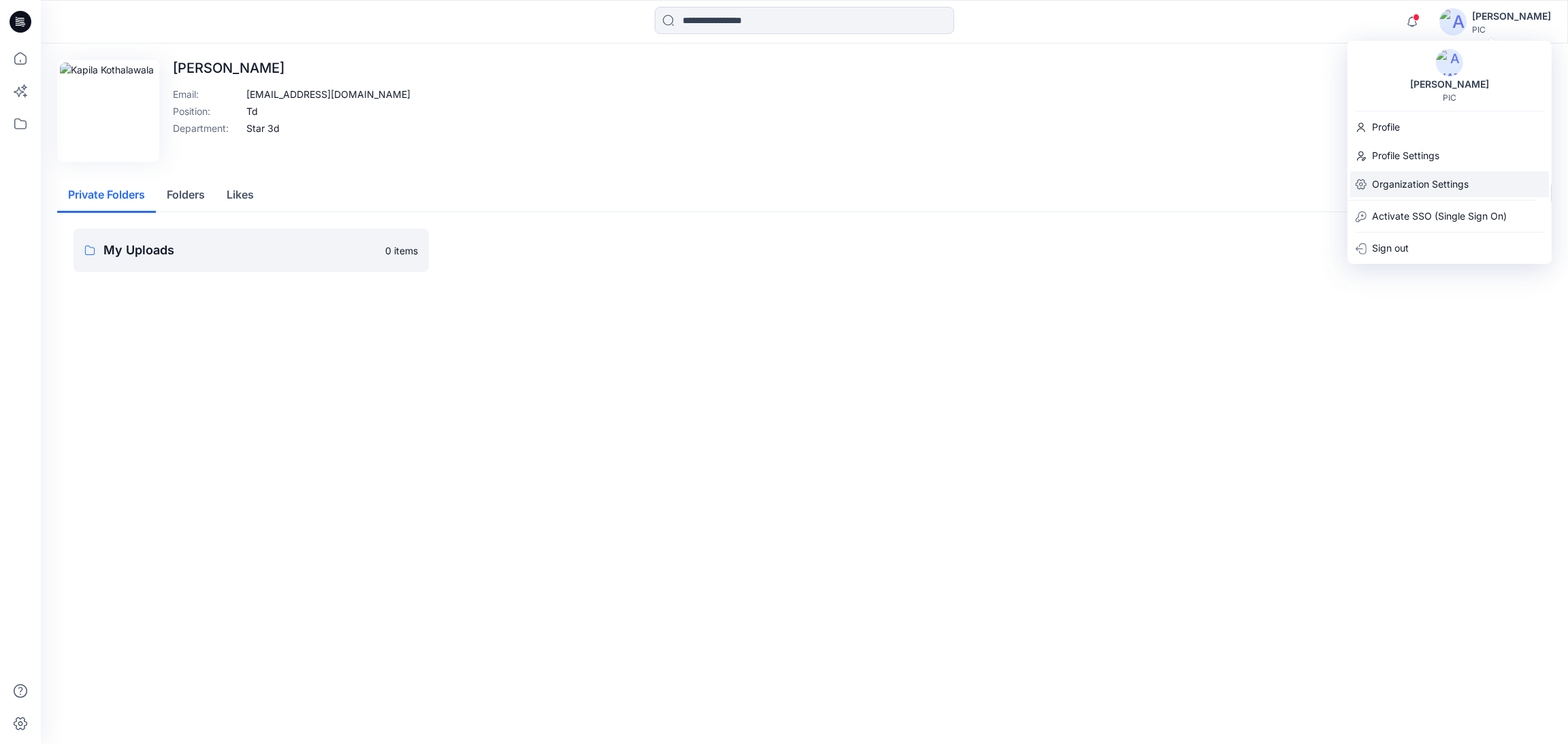
click at [1411, 184] on p "Organization Settings" at bounding box center [1421, 184] width 97 height 26
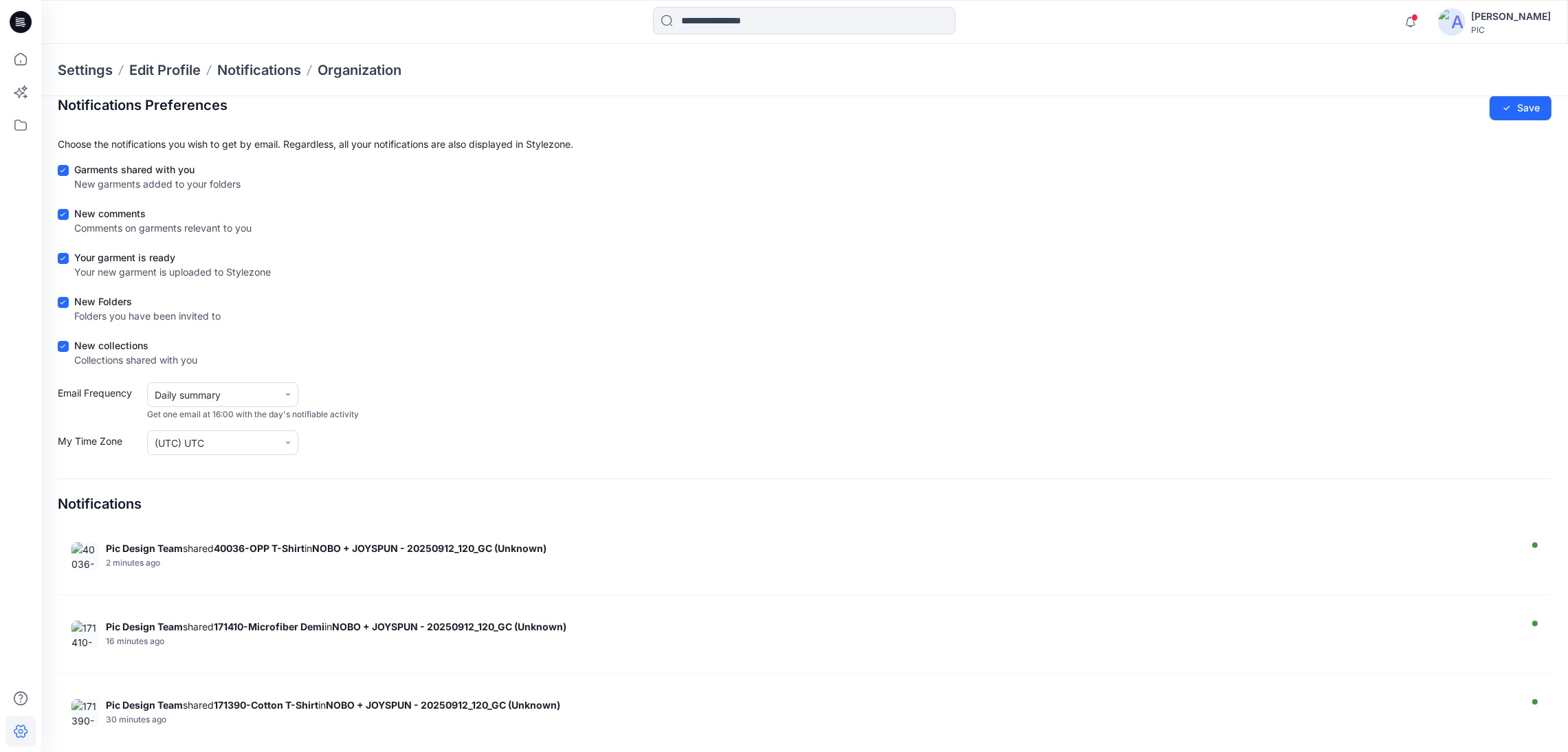
scroll to position [22, 0]
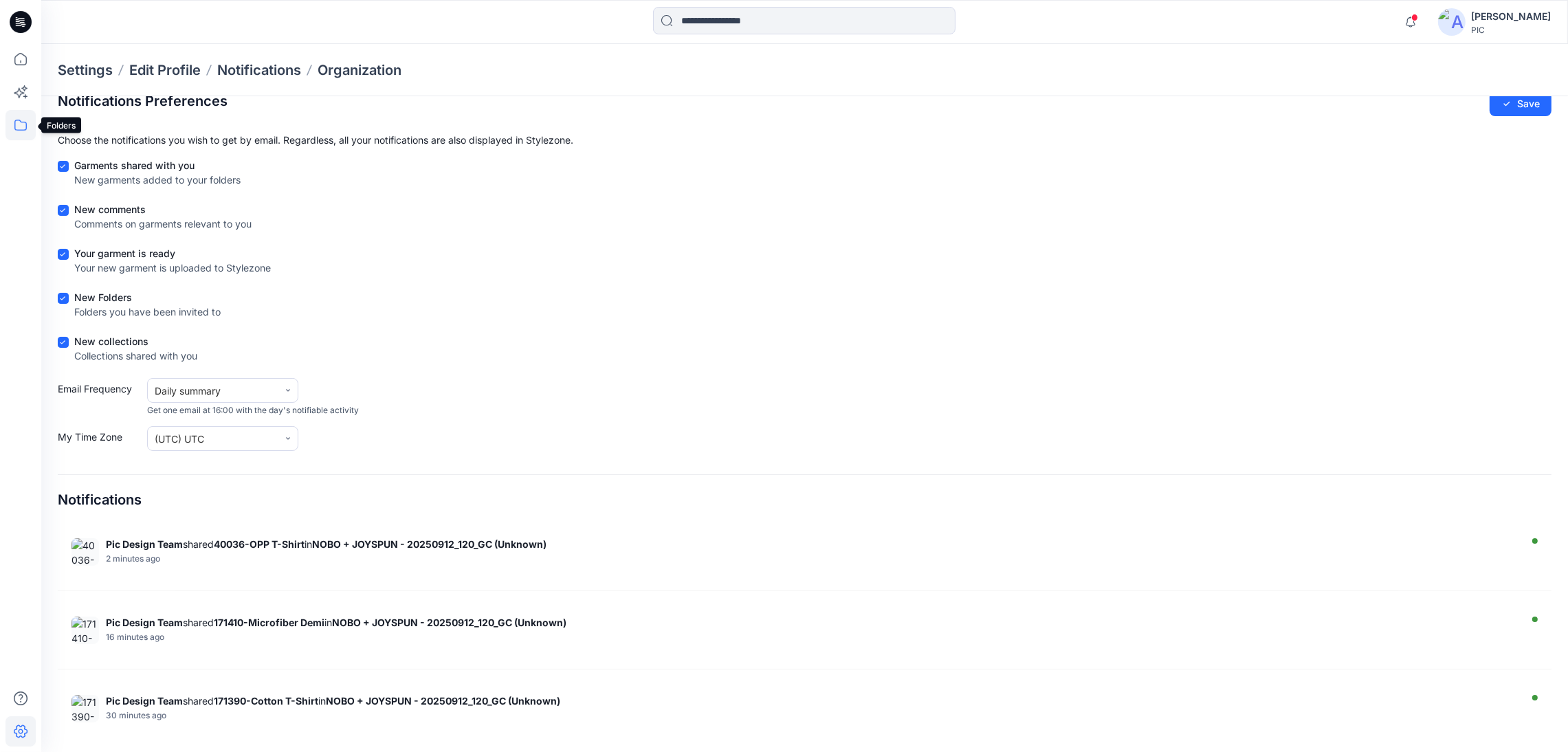
click at [26, 129] on icon at bounding box center [21, 125] width 30 height 30
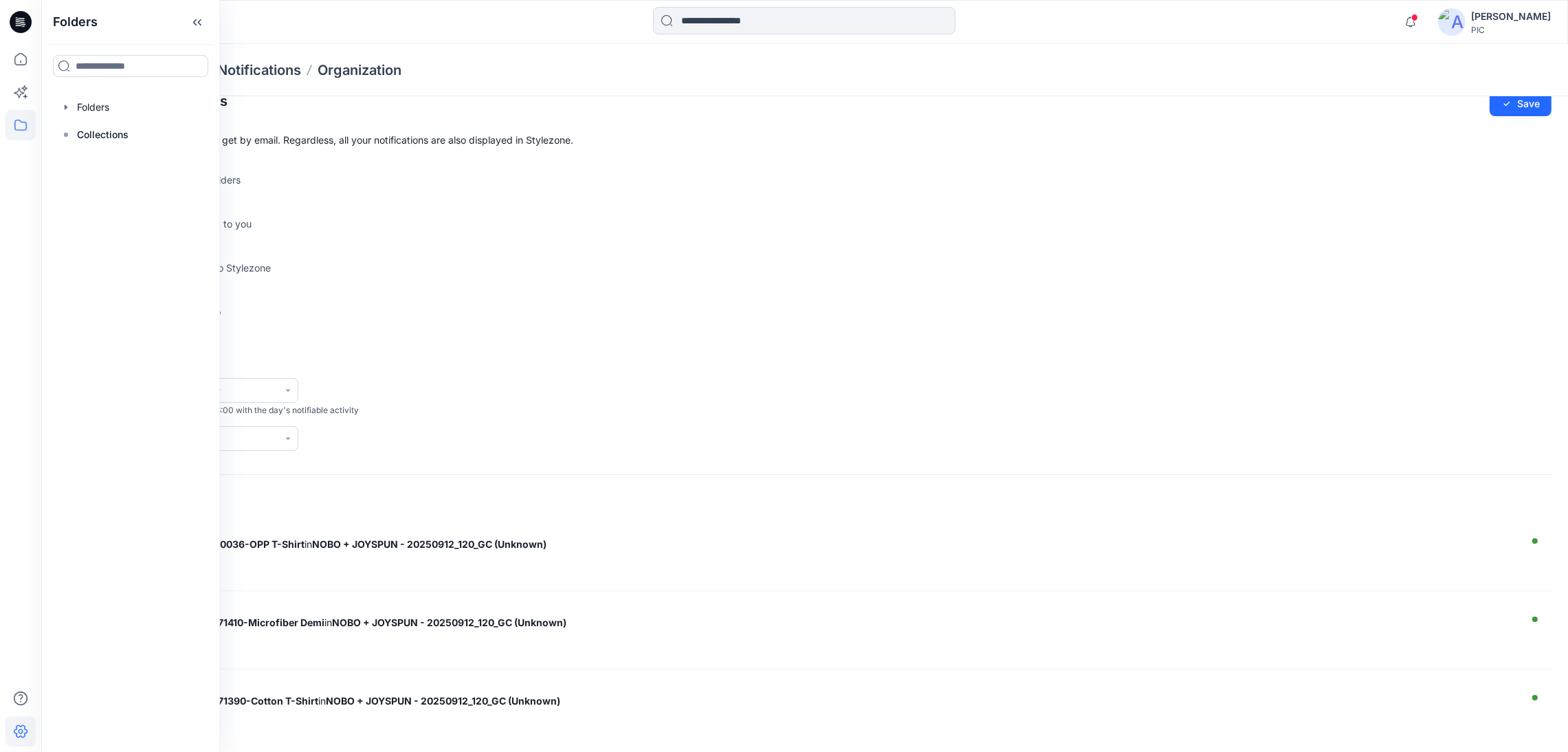
click at [553, 261] on div "Your garment is ready Your new garment is uploaded to Stylezone" at bounding box center [804, 263] width 1494 height 34
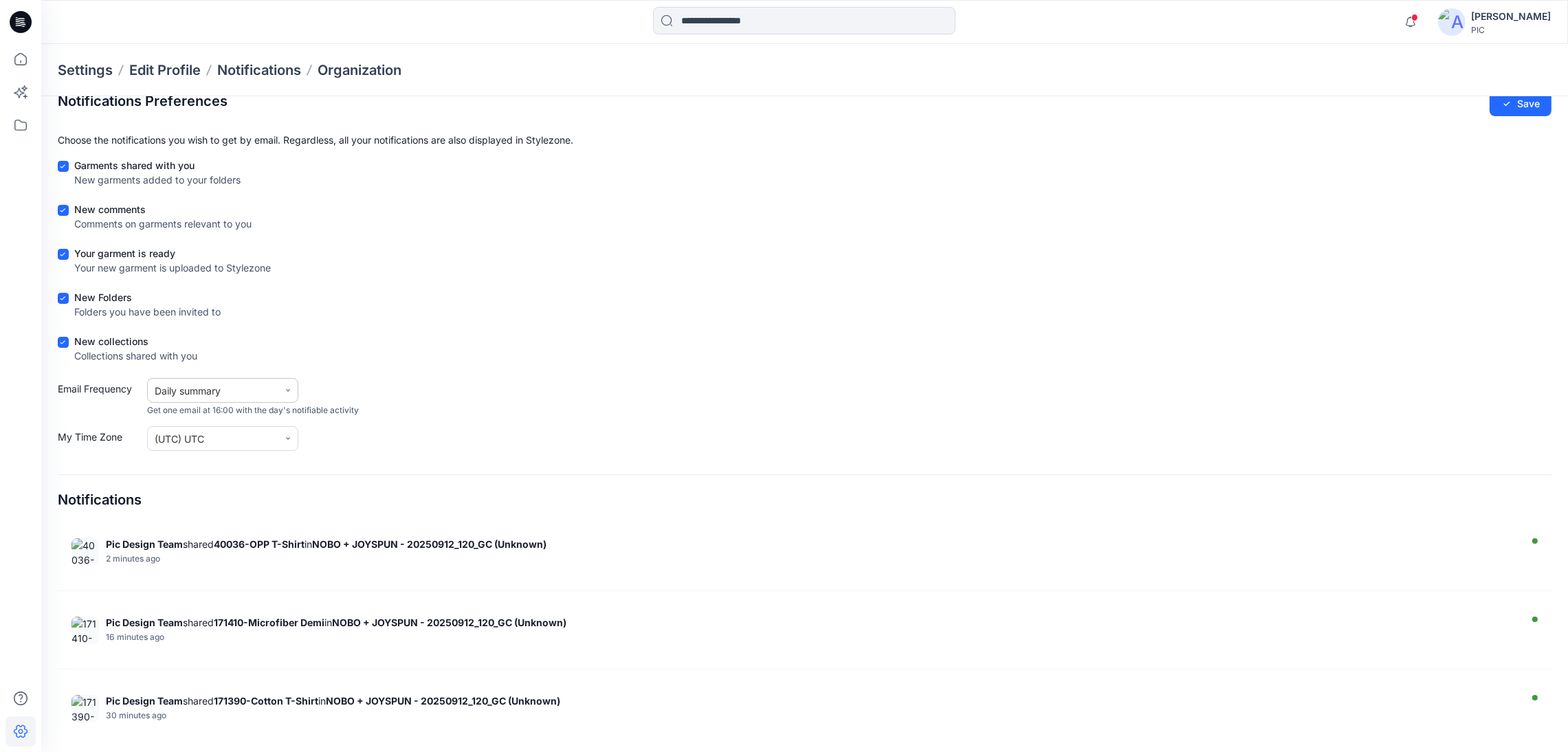
click at [286, 384] on div at bounding box center [288, 391] width 19 height 19
click at [483, 380] on div "Email Frequency 2 results available. Use Up and Down to choose options, press E…" at bounding box center [804, 397] width 1494 height 38
click at [22, 28] on icon at bounding box center [20, 22] width 22 height 22
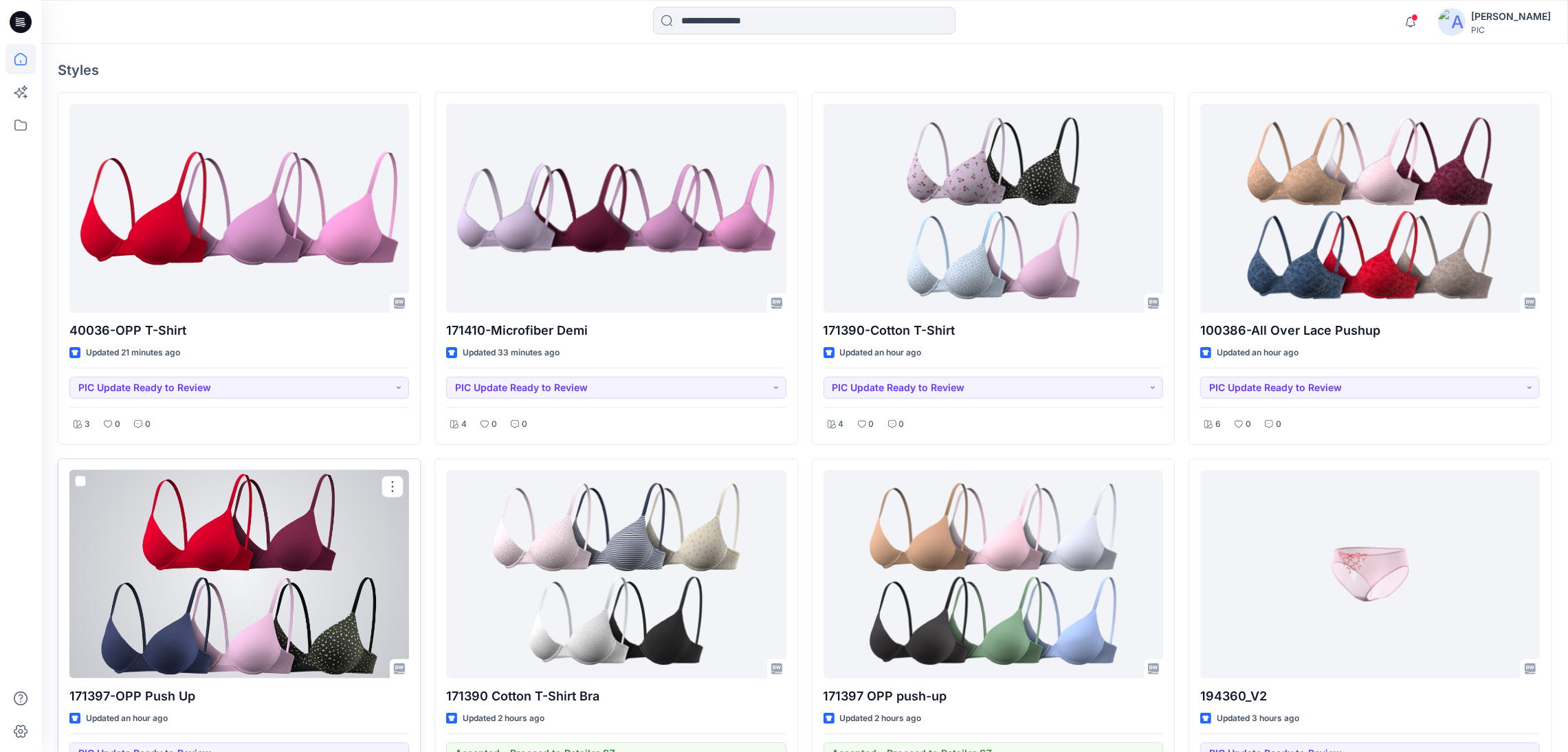
scroll to position [412, 0]
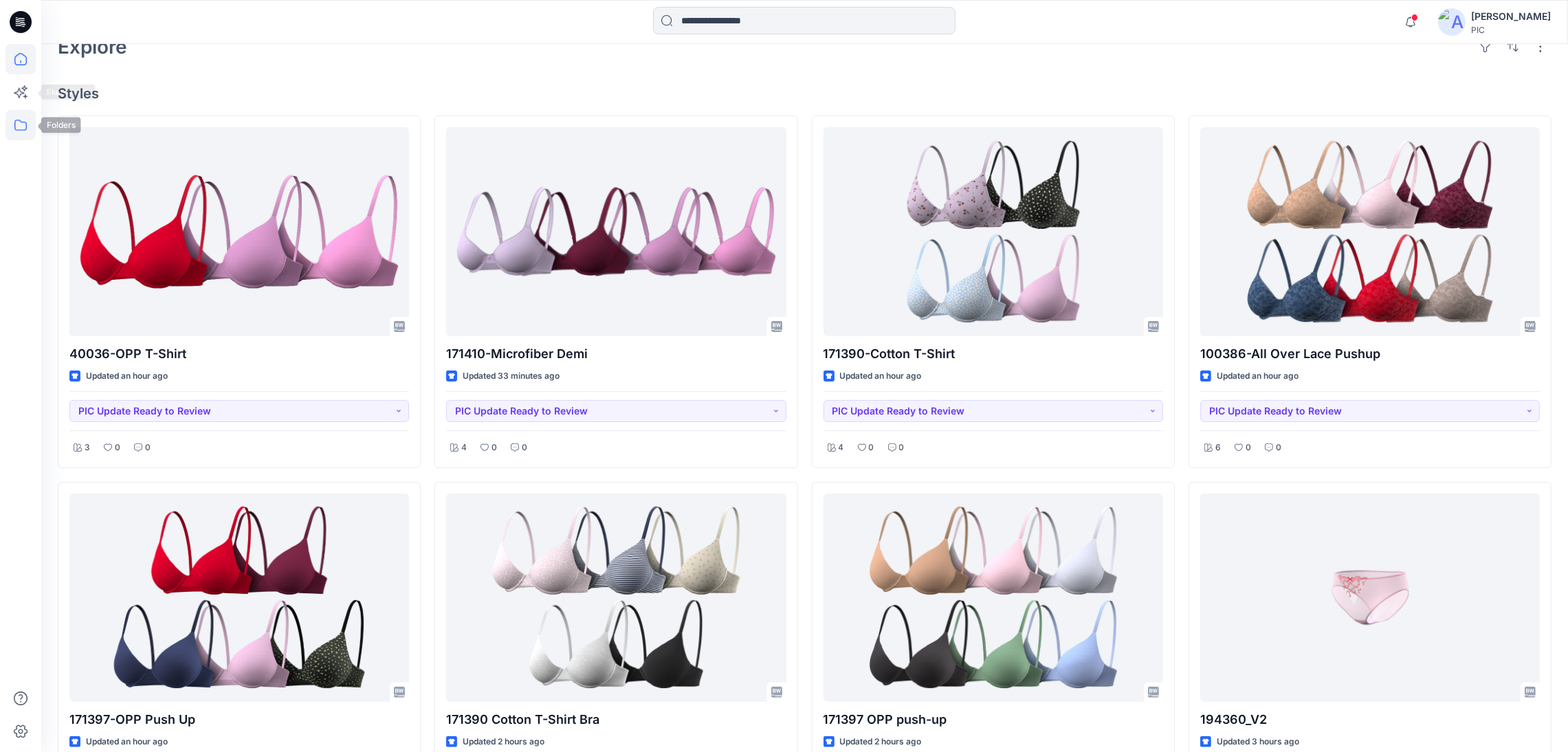
click at [16, 119] on icon at bounding box center [20, 125] width 12 height 11
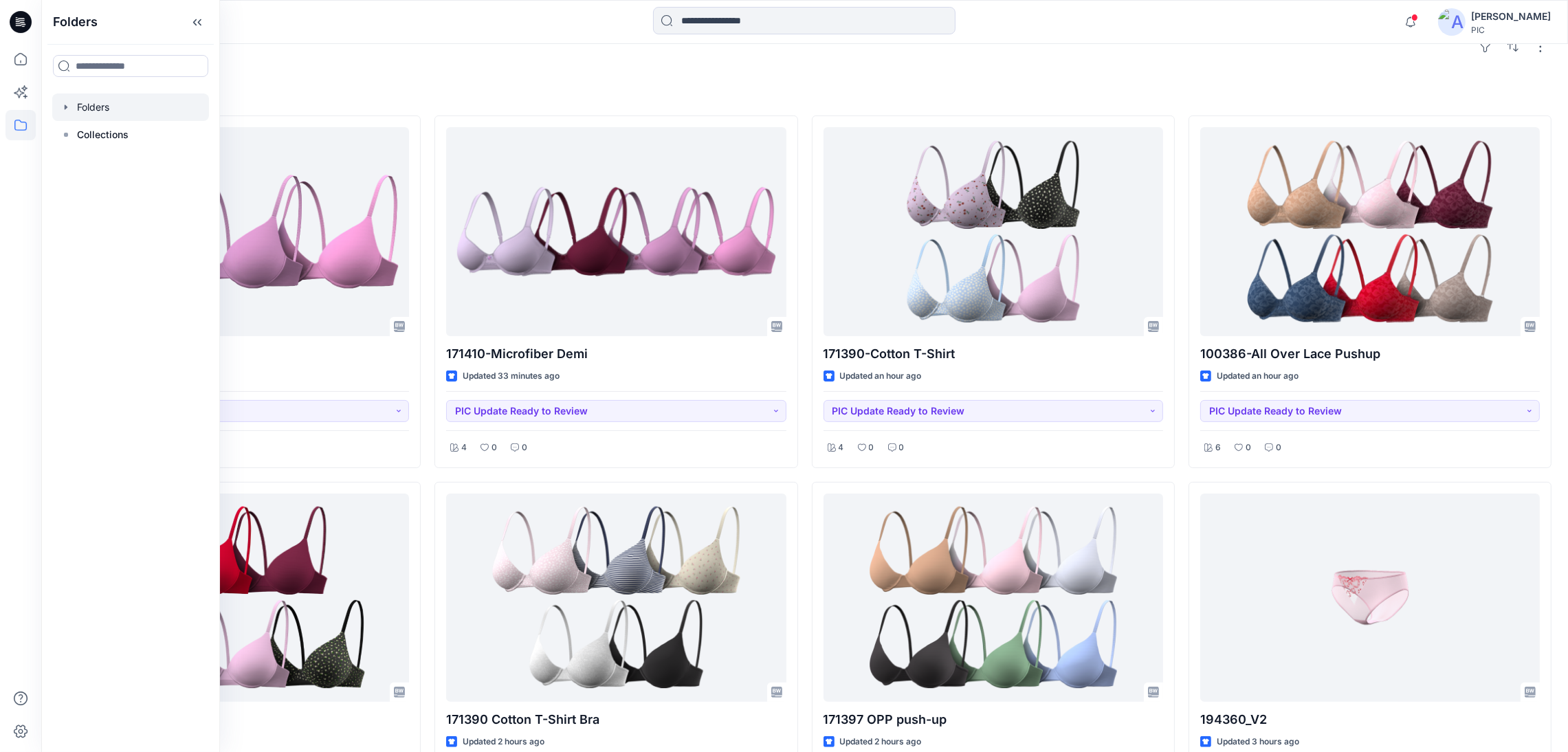
click at [94, 111] on div at bounding box center [130, 107] width 157 height 27
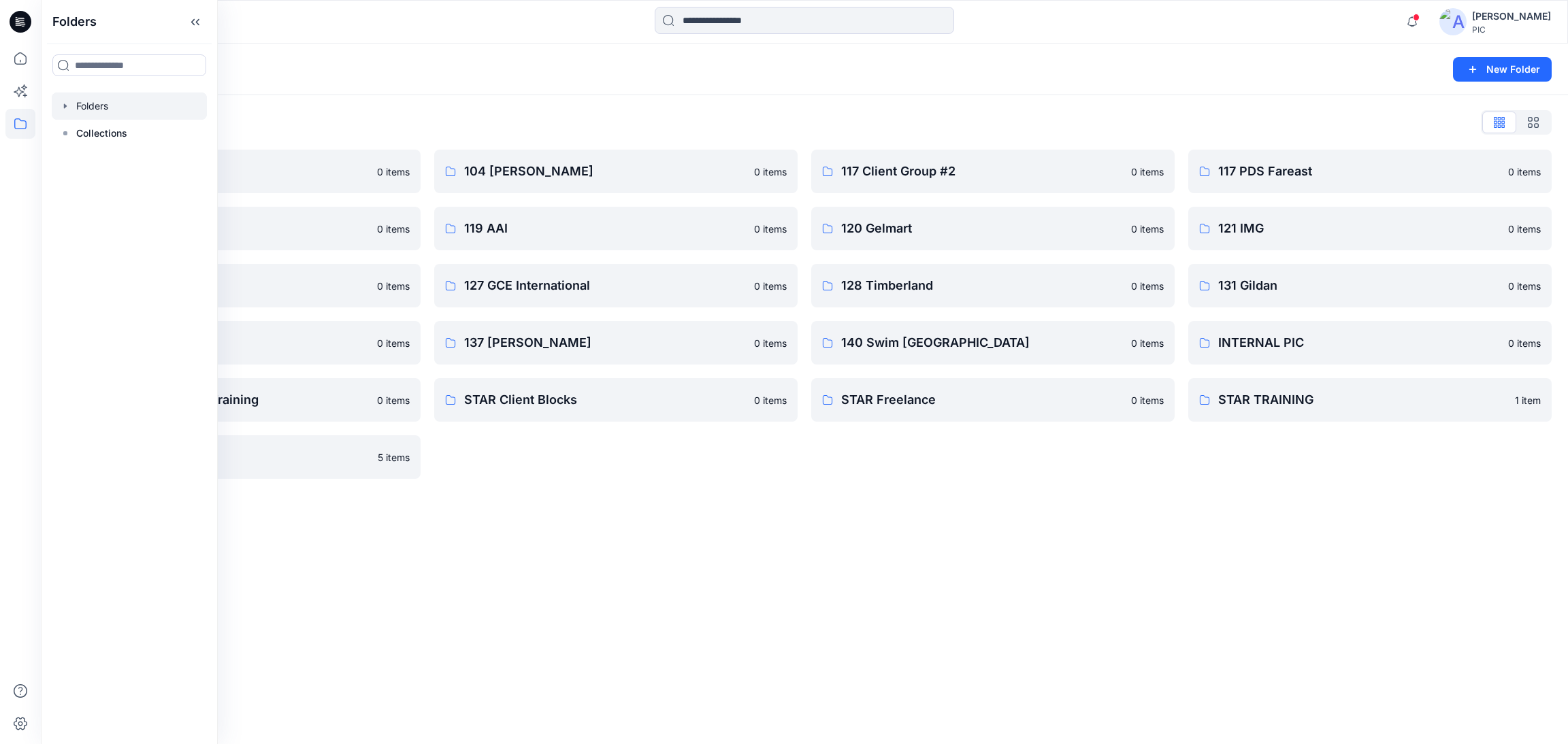
click at [768, 531] on div "Folders New Folder Folders List 103 HIS International 0 items 118 Add Black 0 i…" at bounding box center [805, 394] width 1528 height 700
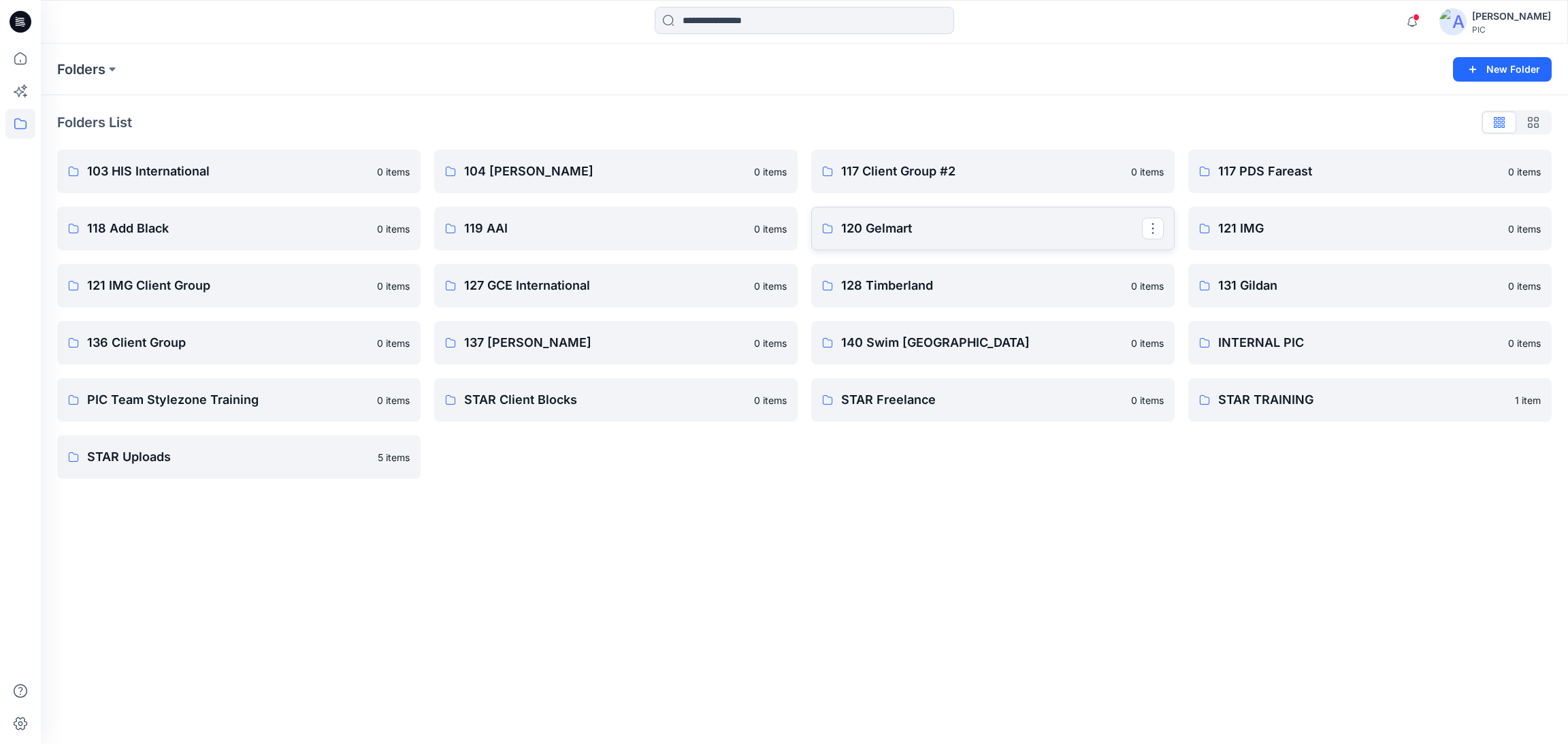
click at [975, 223] on p "120 Gelmart" at bounding box center [992, 228] width 301 height 19
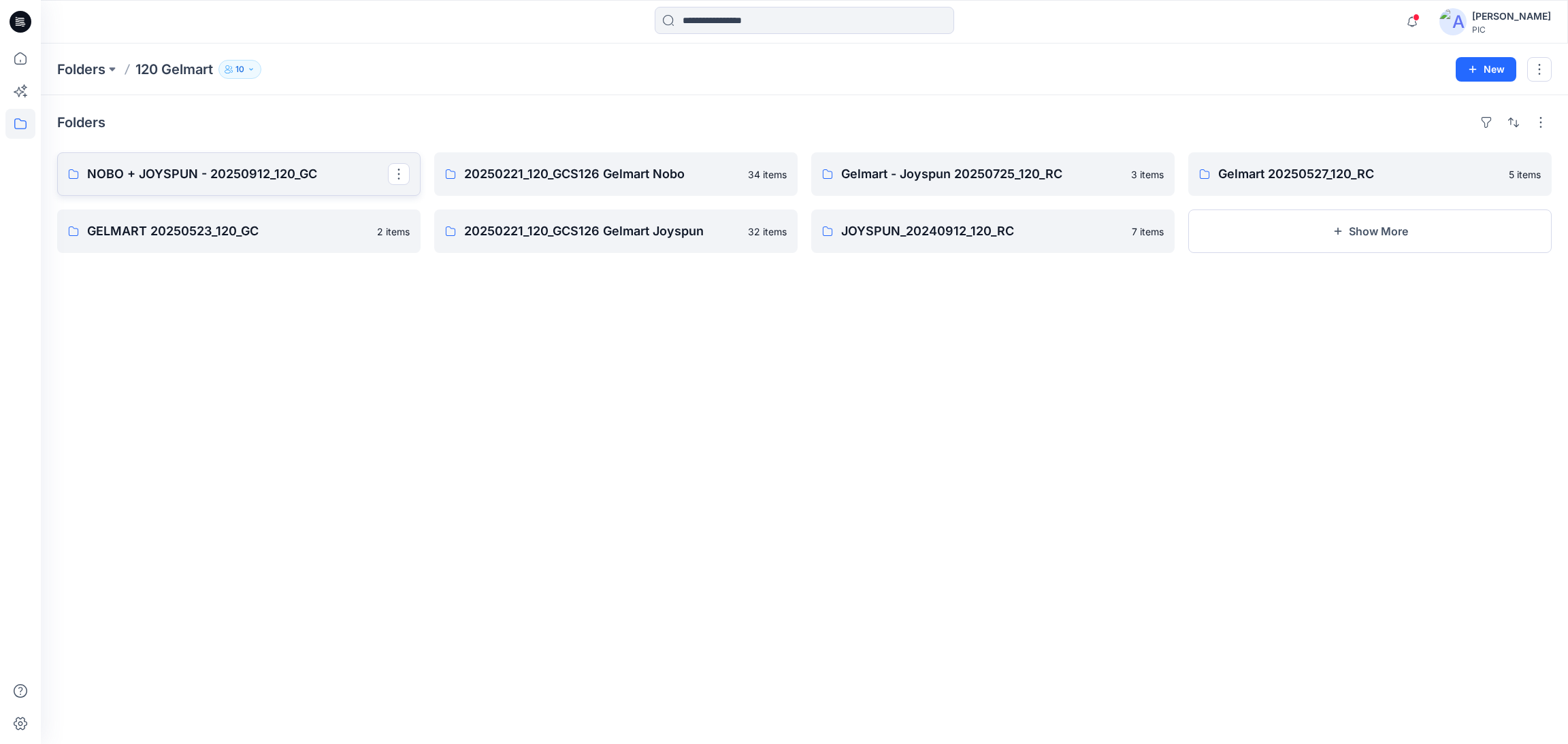
click at [285, 185] on link "NOBO + JOYSPUN - 20250912_120_GC" at bounding box center [239, 174] width 364 height 44
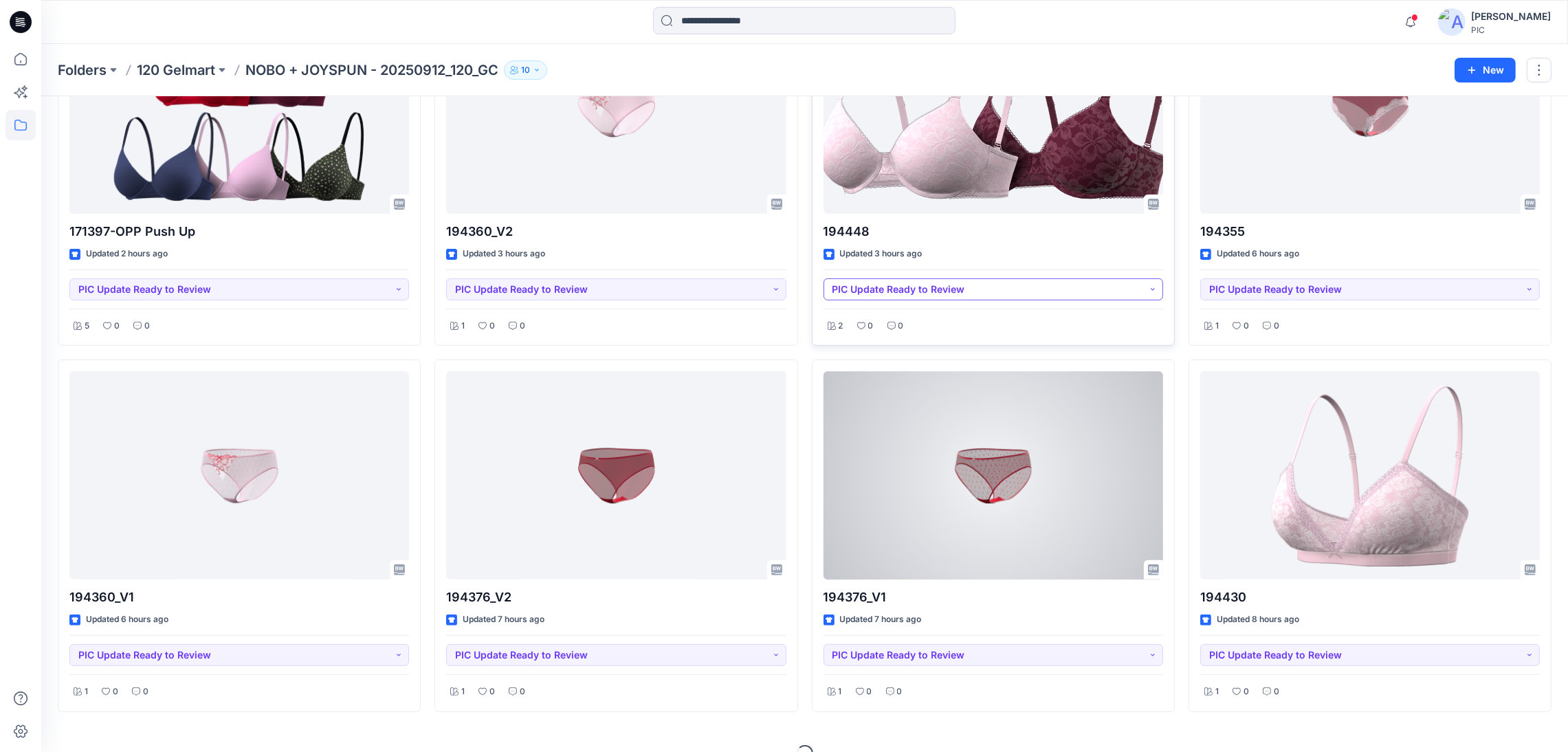
scroll to position [550, 0]
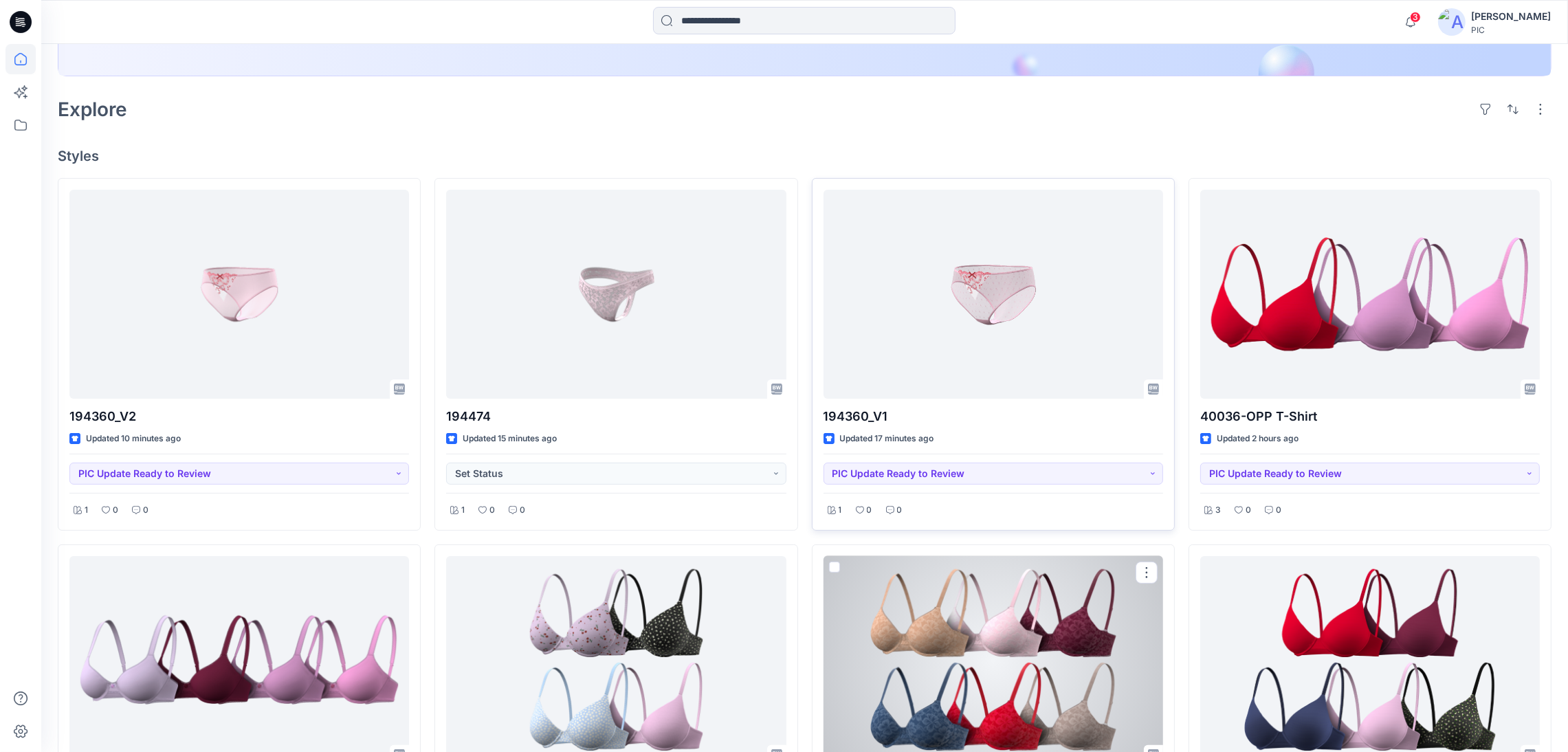
scroll to position [308, 0]
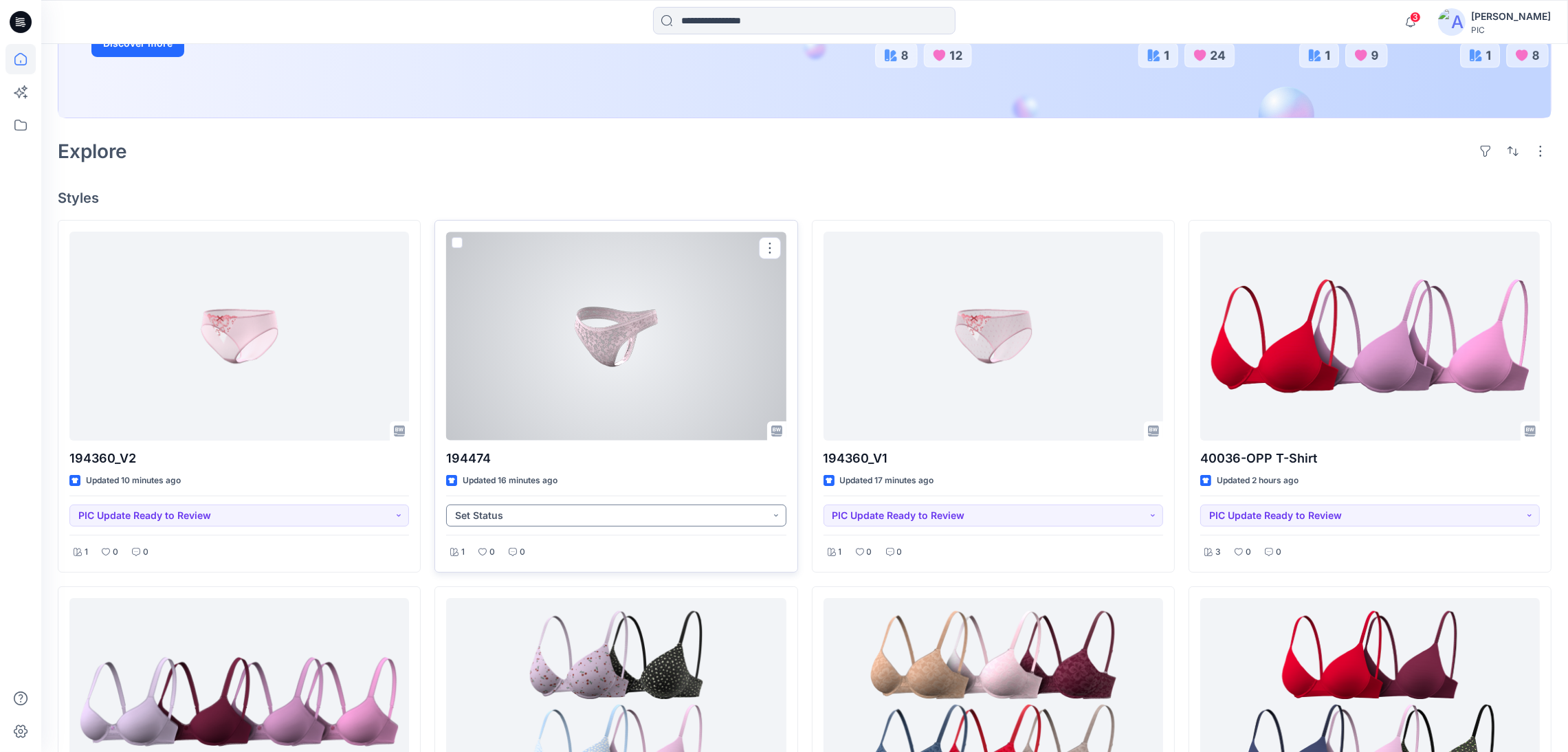
click at [716, 513] on button "Set Status" at bounding box center [616, 515] width 339 height 22
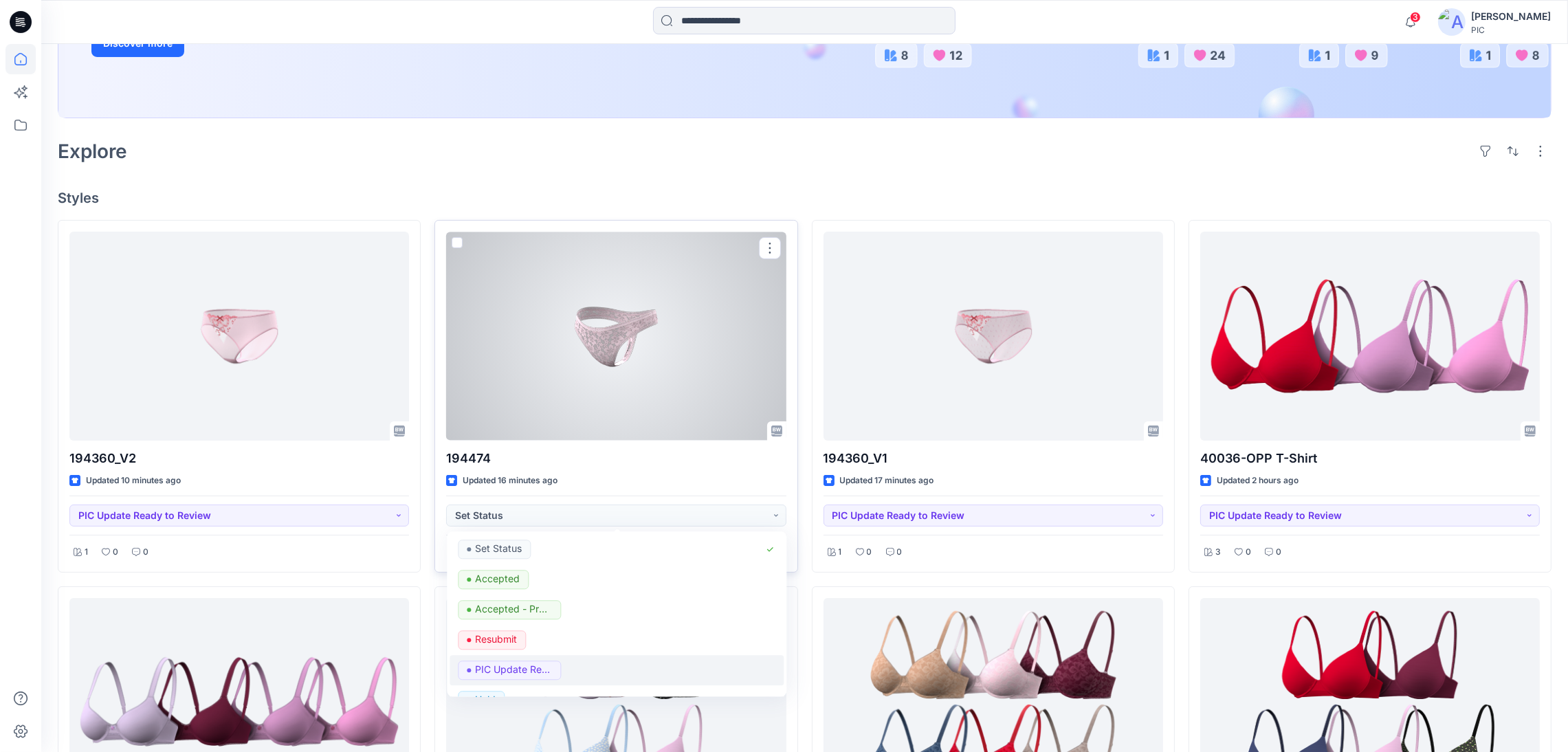
click at [559, 672] on span "PIC Update Ready to Review" at bounding box center [509, 671] width 103 height 19
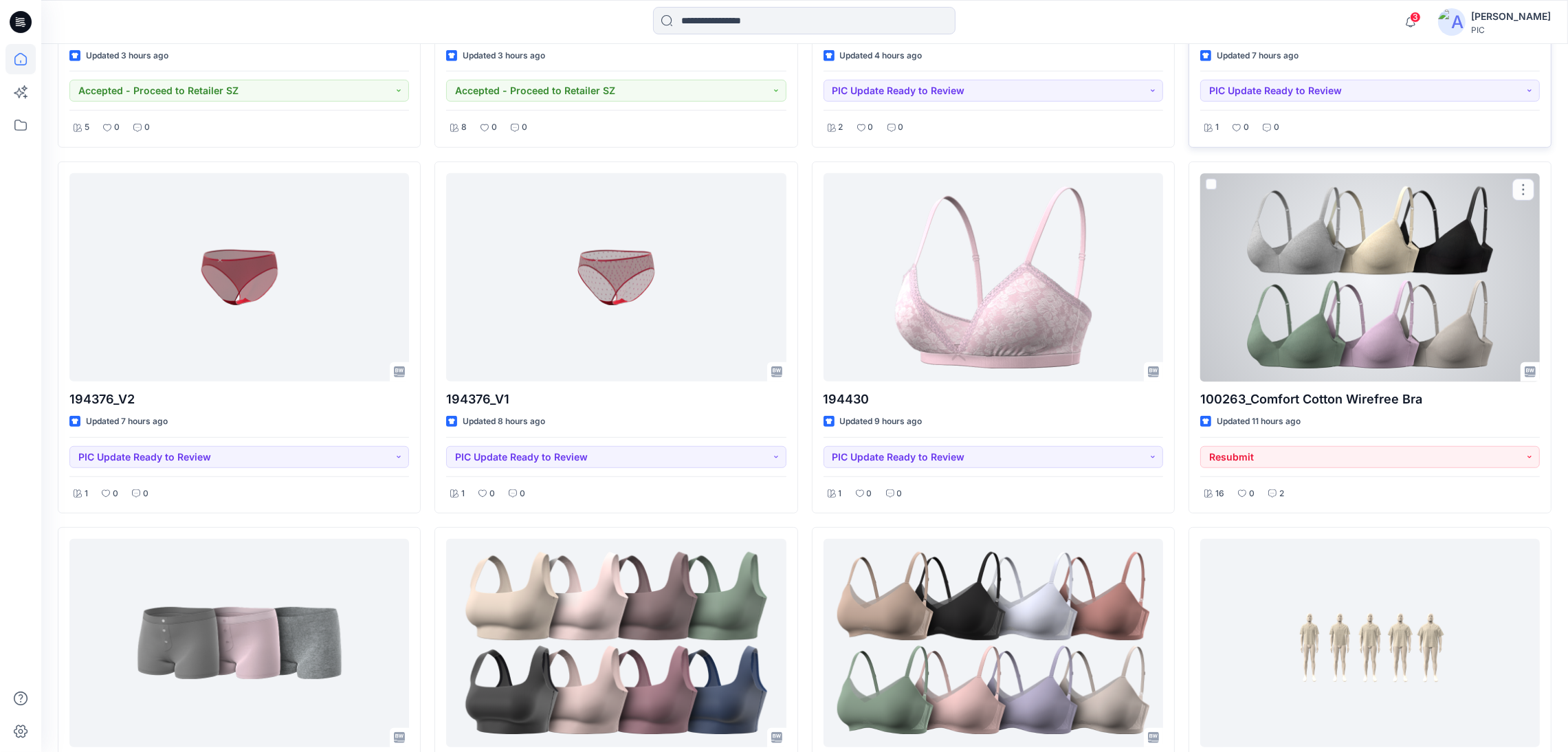
scroll to position [1546, 0]
